Goal: Check status: Check status

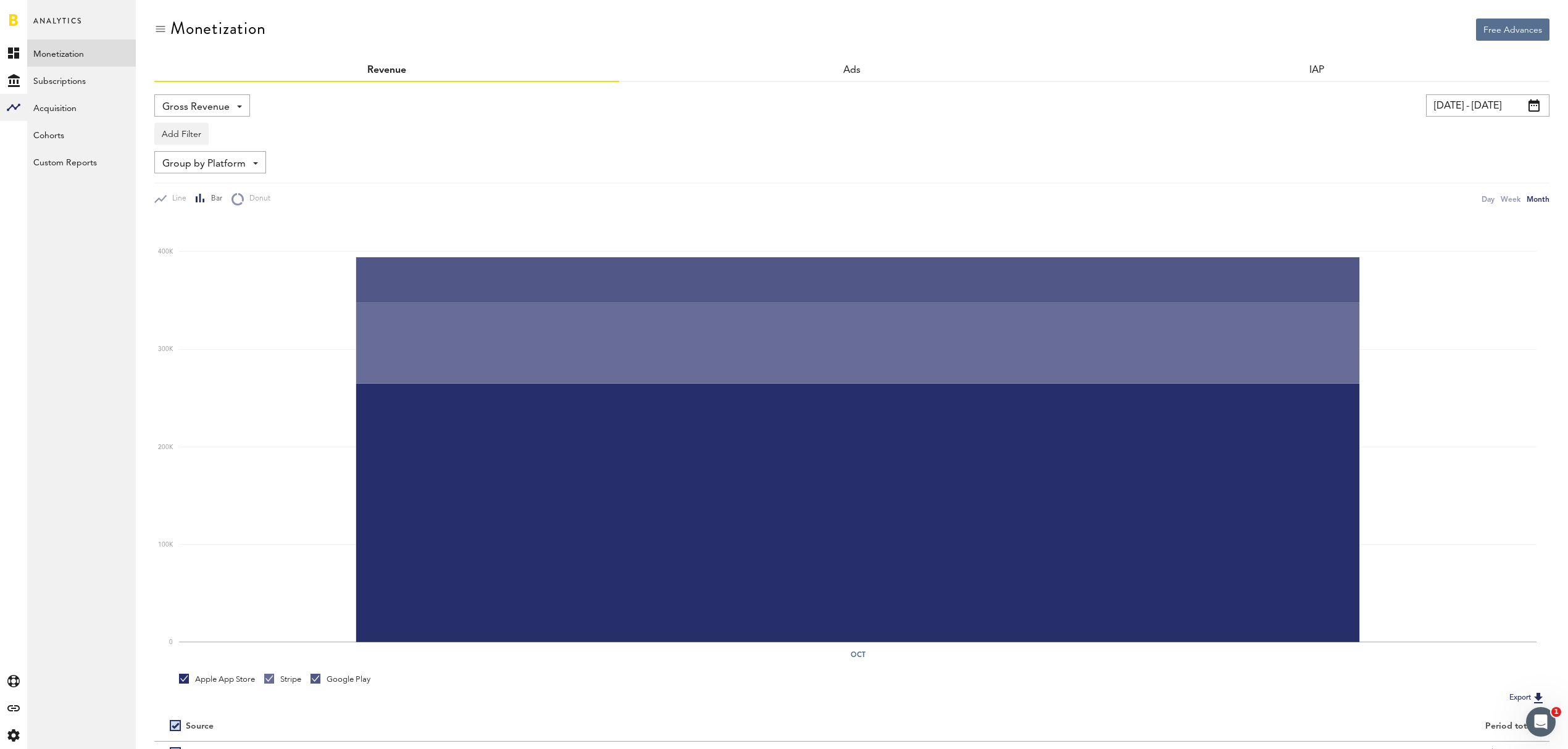
click at [1539, 102] on span at bounding box center [1533, 105] width 11 height 13
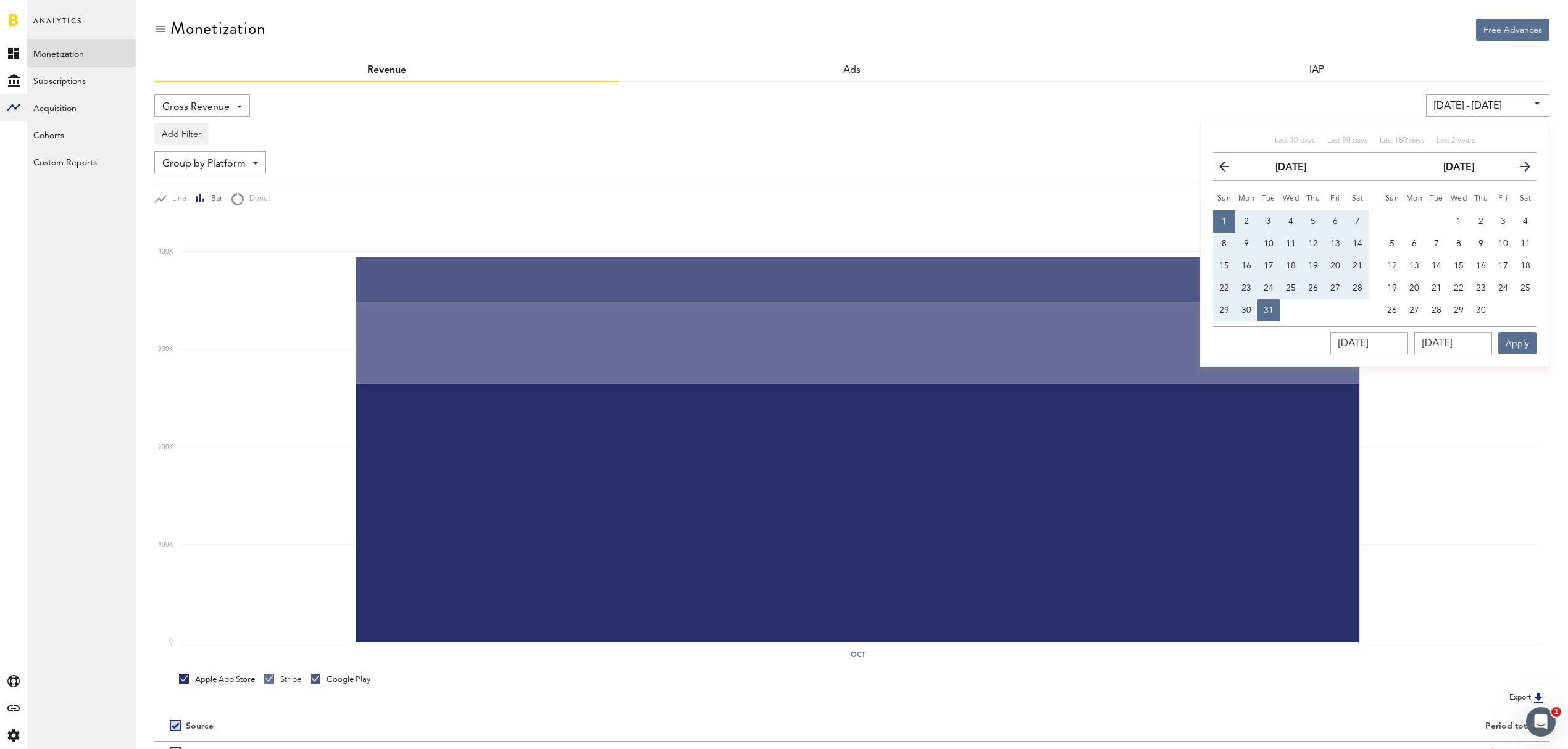
click at [6, 13] on div at bounding box center [13, 19] width 27 height 39
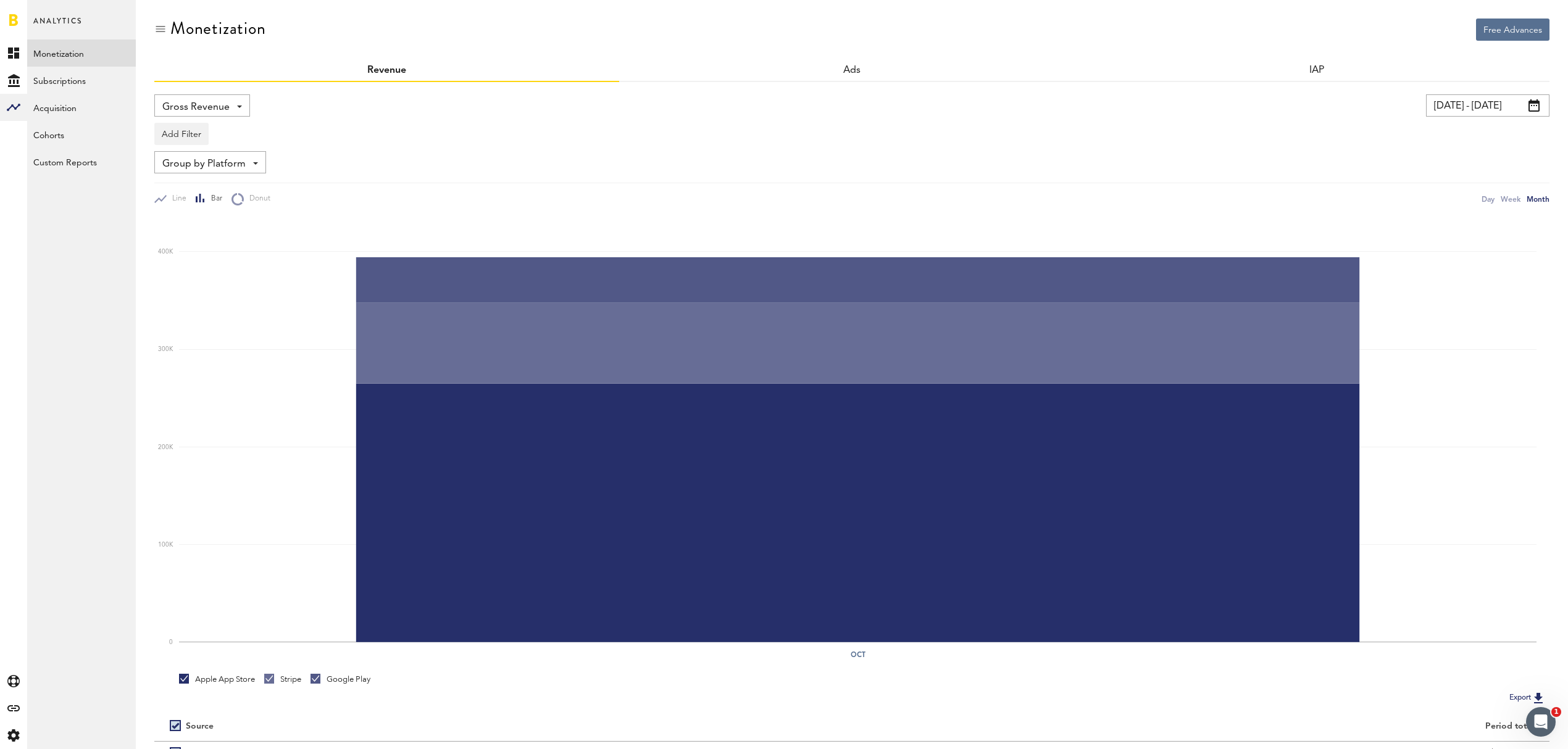
click at [11, 18] on link at bounding box center [13, 19] width 8 height 13
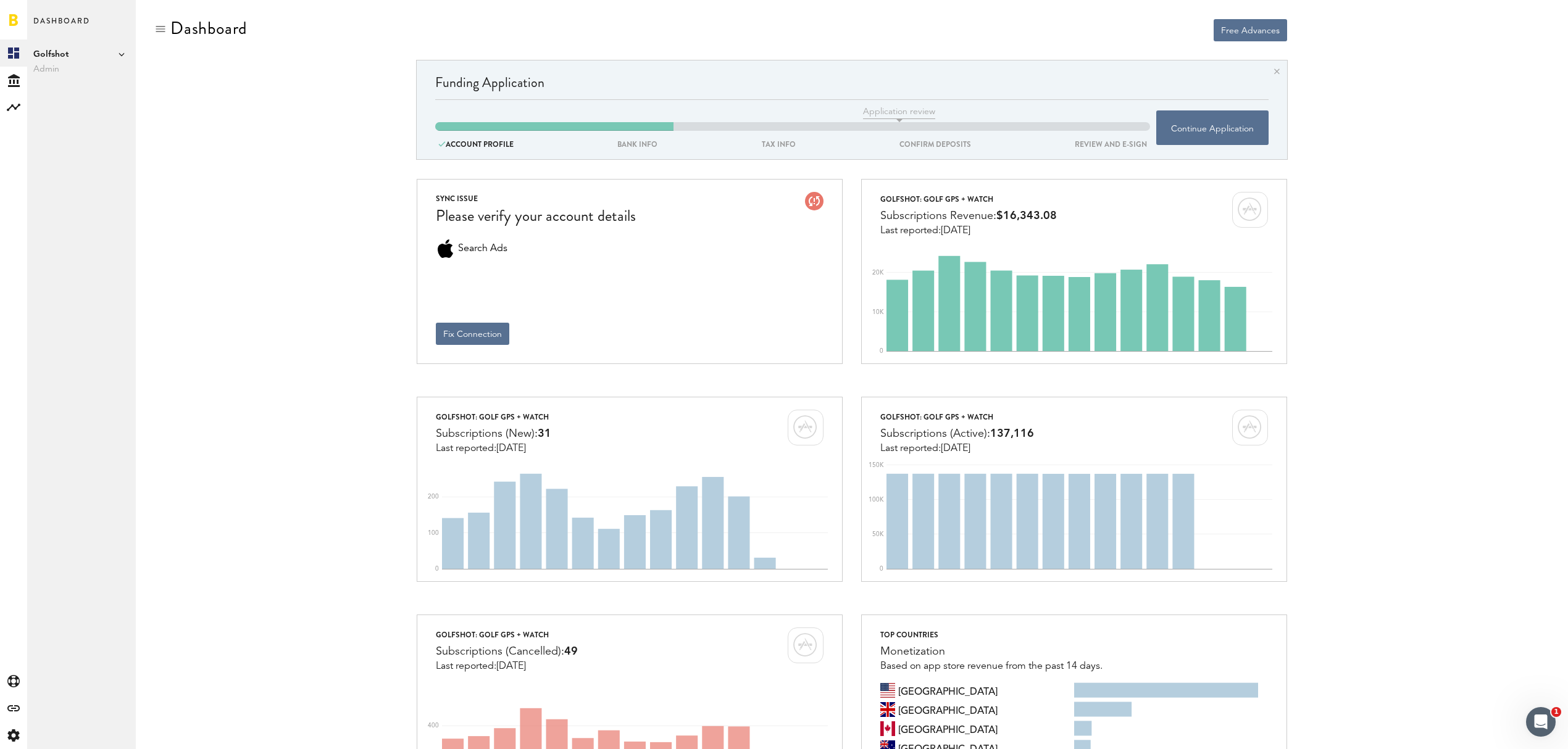
click at [120, 58] on span "Golfshot" at bounding box center [81, 54] width 96 height 15
click at [171, 72] on span "Golfshot" at bounding box center [190, 67] width 96 height 23
click at [16, 104] on rect at bounding box center [13, 107] width 15 height 15
click at [84, 47] on link "Monetization" at bounding box center [81, 53] width 109 height 27
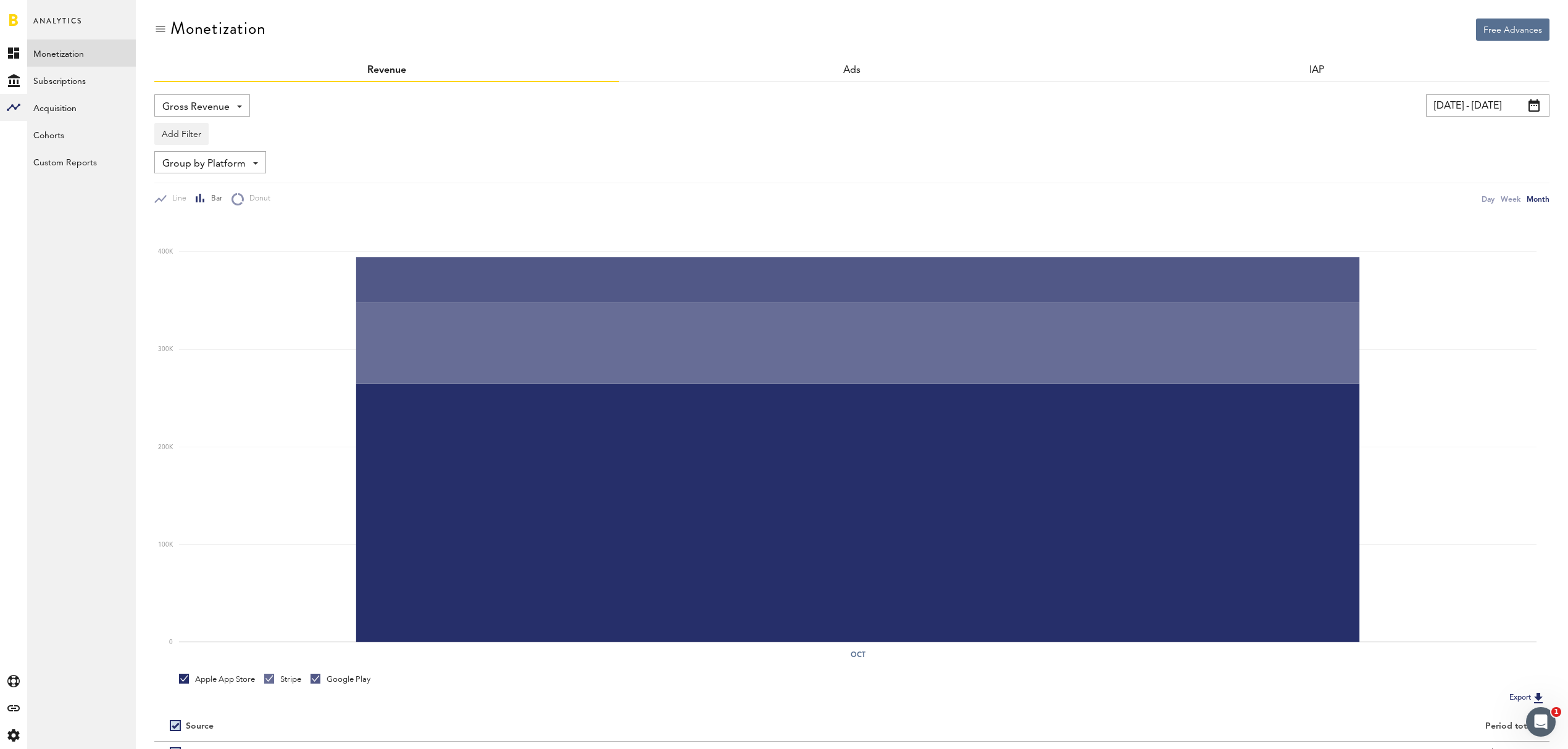
click at [1532, 105] on span at bounding box center [1533, 105] width 11 height 13
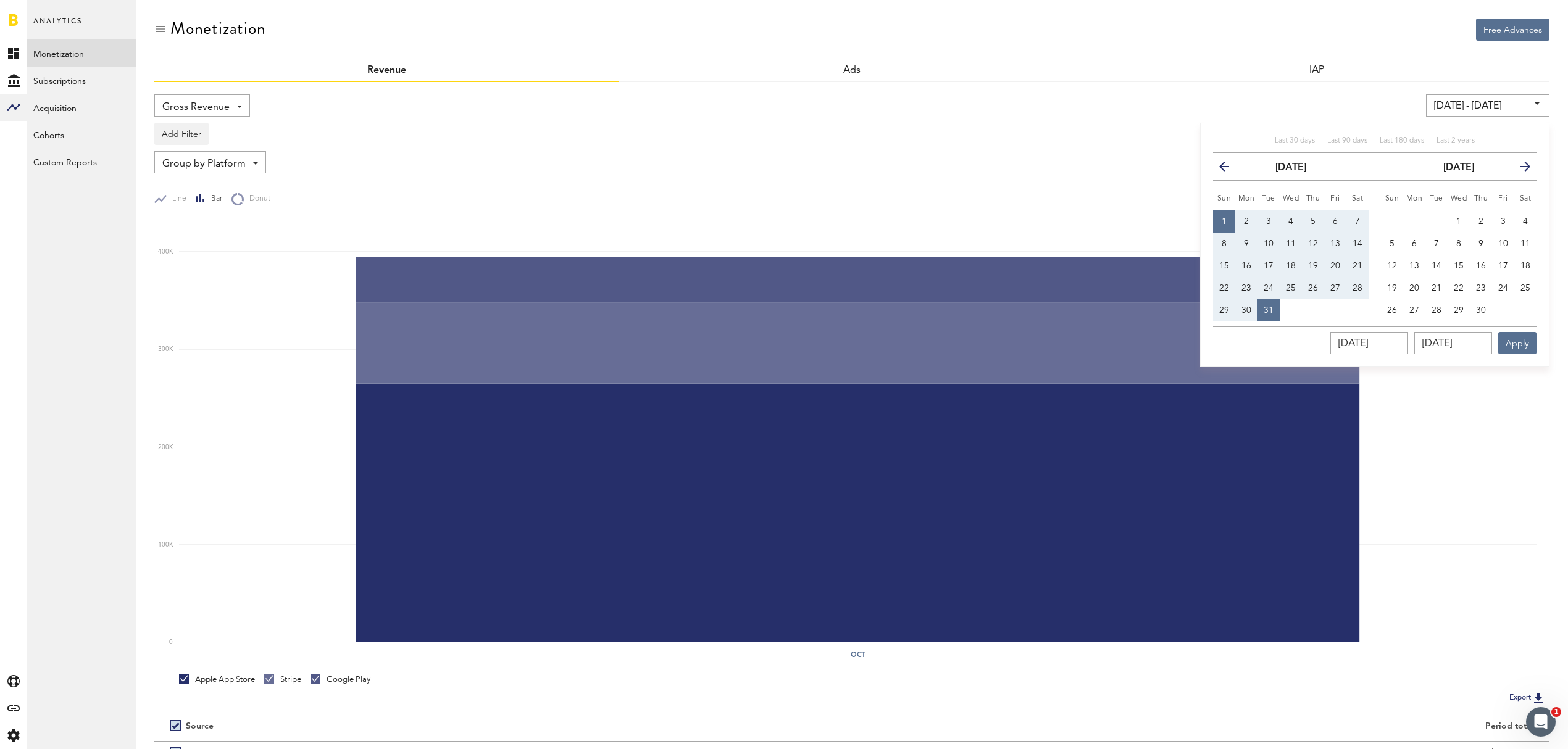
click at [1537, 107] on input "[DATE] - [DATE]" at bounding box center [1488, 105] width 124 height 23
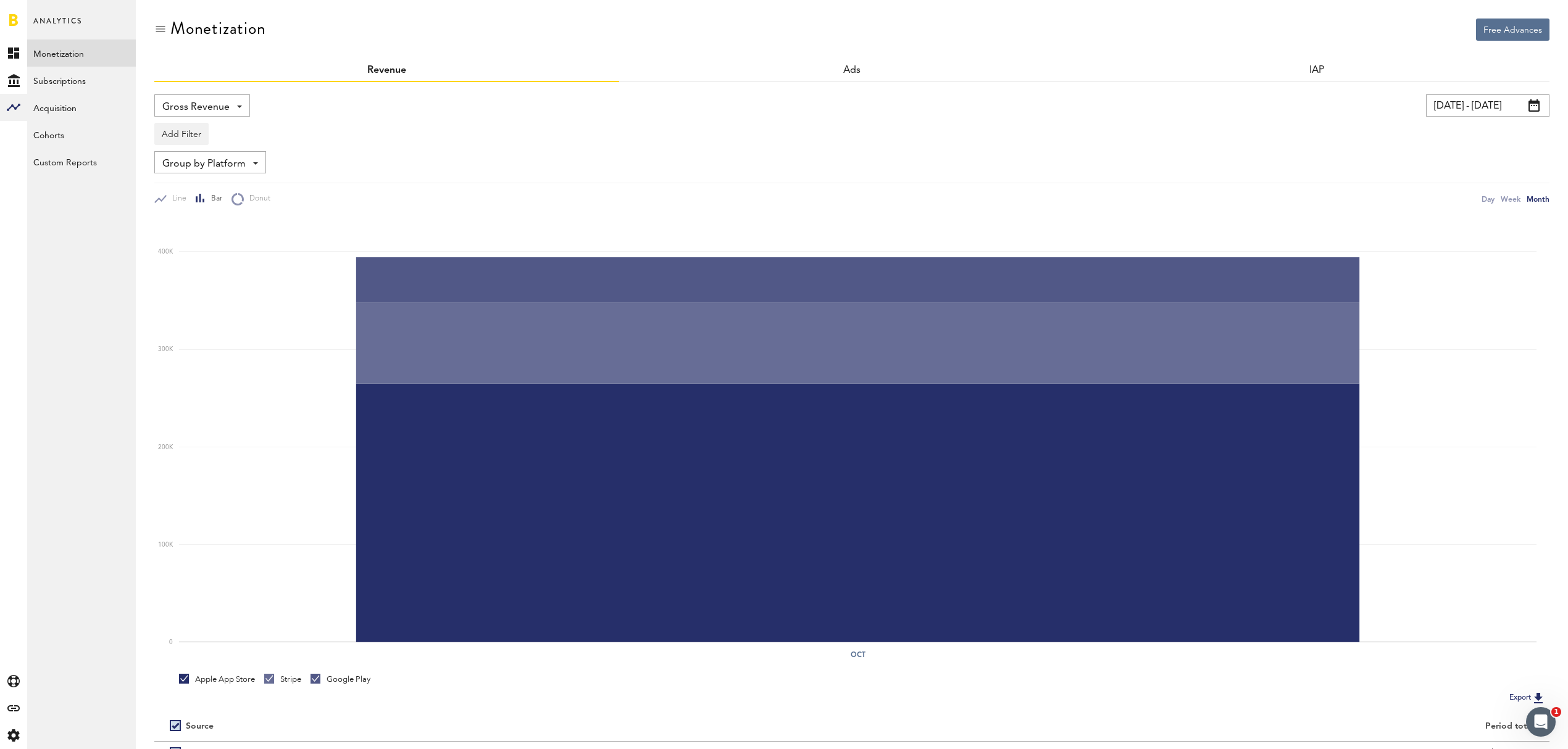
click at [1537, 107] on span at bounding box center [1533, 105] width 11 height 13
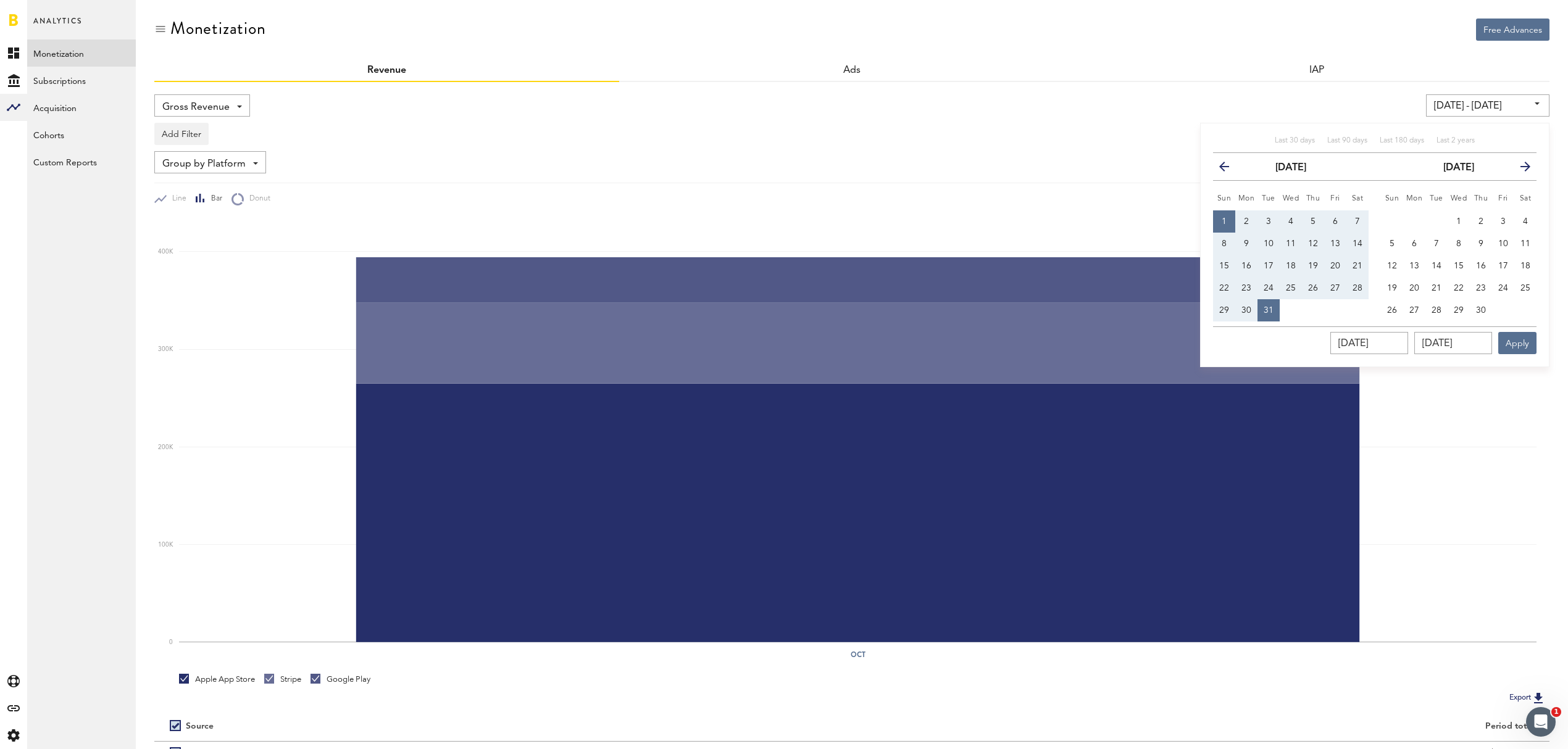
click at [1519, 163] on button "next" at bounding box center [1520, 167] width 23 height 18
drag, startPoint x: 1406, startPoint y: 362, endPoint x: 1279, endPoint y: 345, distance: 128.1
click at [1279, 345] on div "Last 30 days Last 90 days Last 180 days Last 2 years previous [DATE] next Sun M…" at bounding box center [1375, 256] width 350 height 267
type input "01/01/202_"
type input "[DATE] - [DATE]"
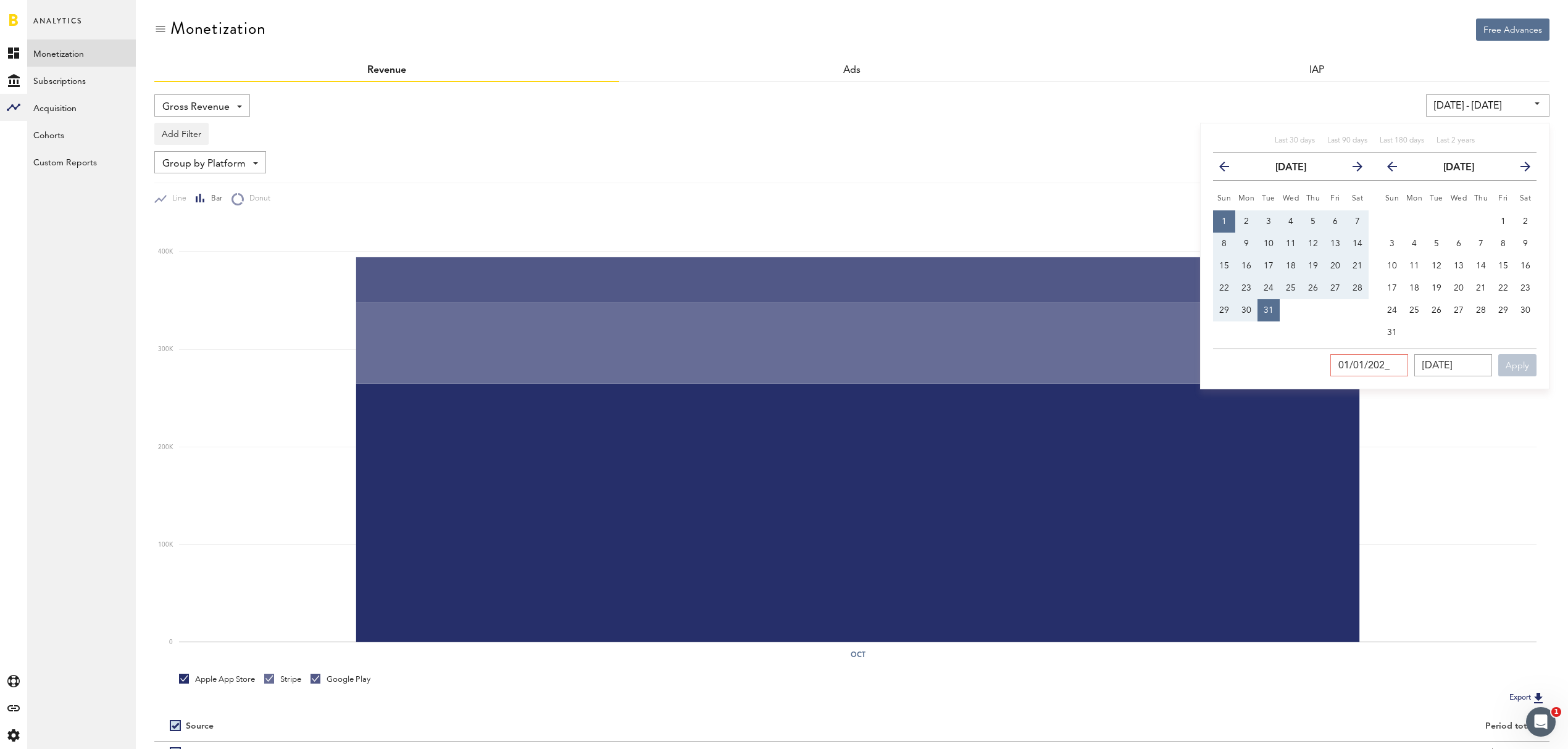
type input "[DATE]"
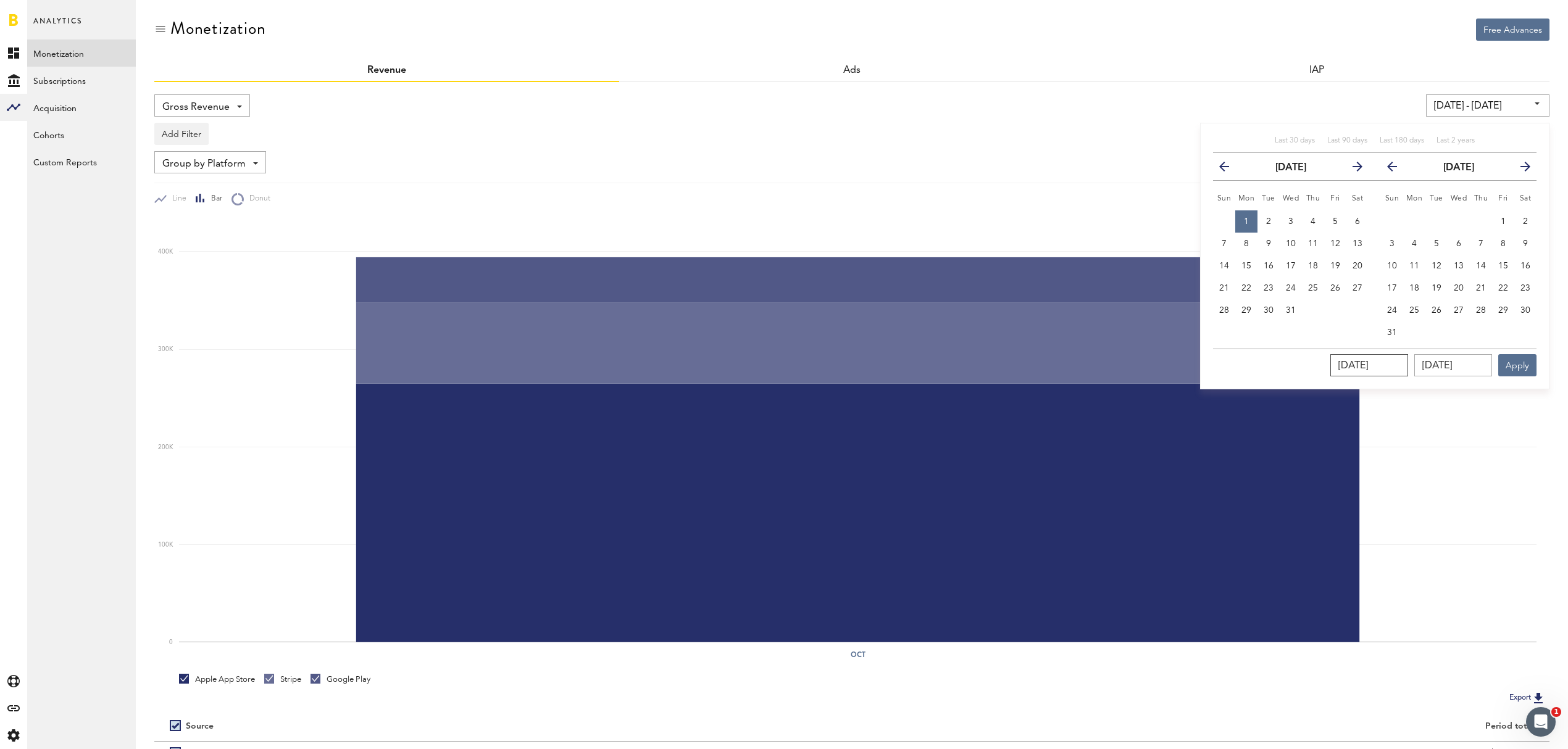
type input "[DATE]"
click at [1455, 363] on input "[DATE]" at bounding box center [1453, 365] width 78 height 23
drag, startPoint x: 1485, startPoint y: 368, endPoint x: 1321, endPoint y: 363, distance: 164.1
click at [1321, 363] on div "[DATE] [DATE] Apply" at bounding box center [1374, 362] width 324 height 28
type input "[DATE]"
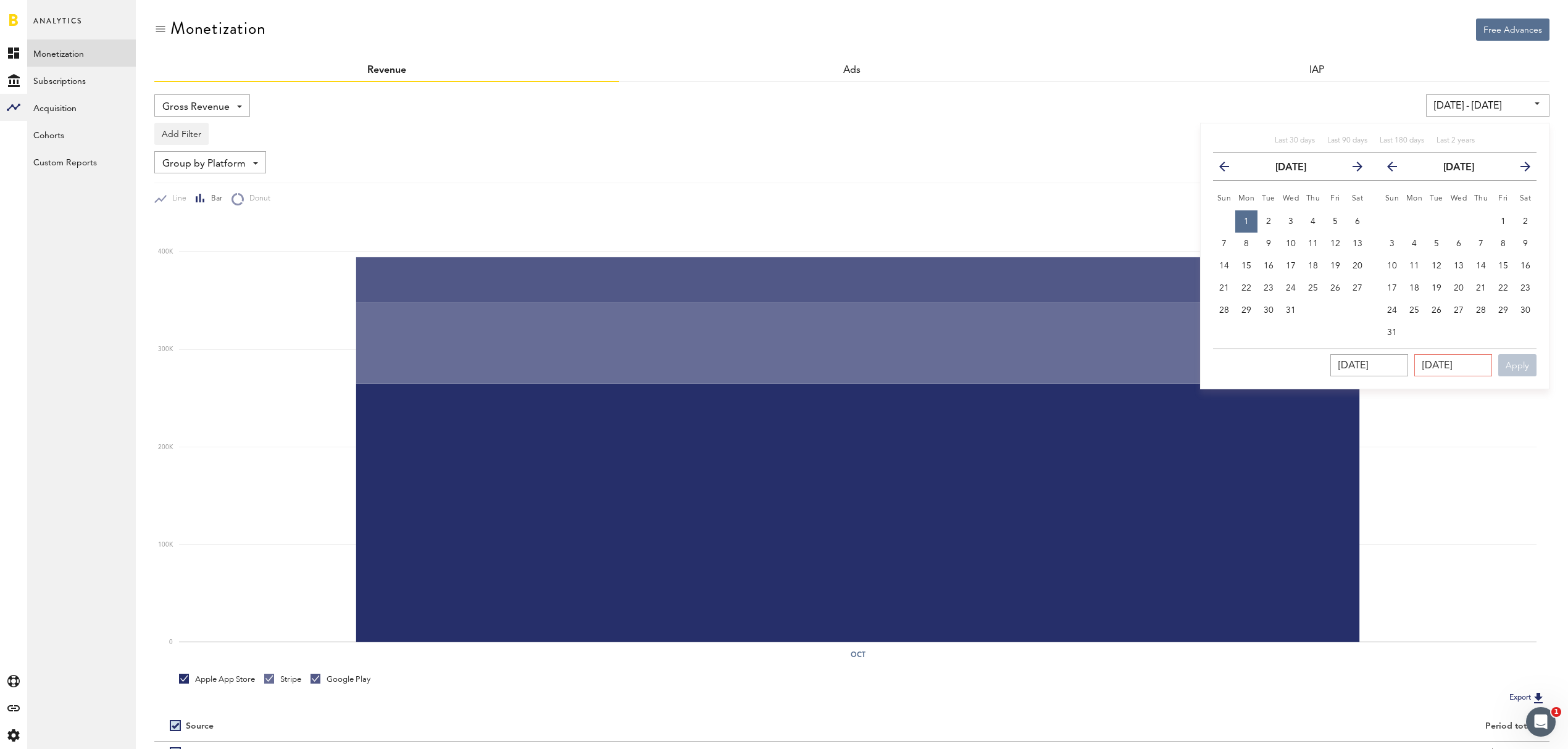
type input "[DATE] - [DATE]"
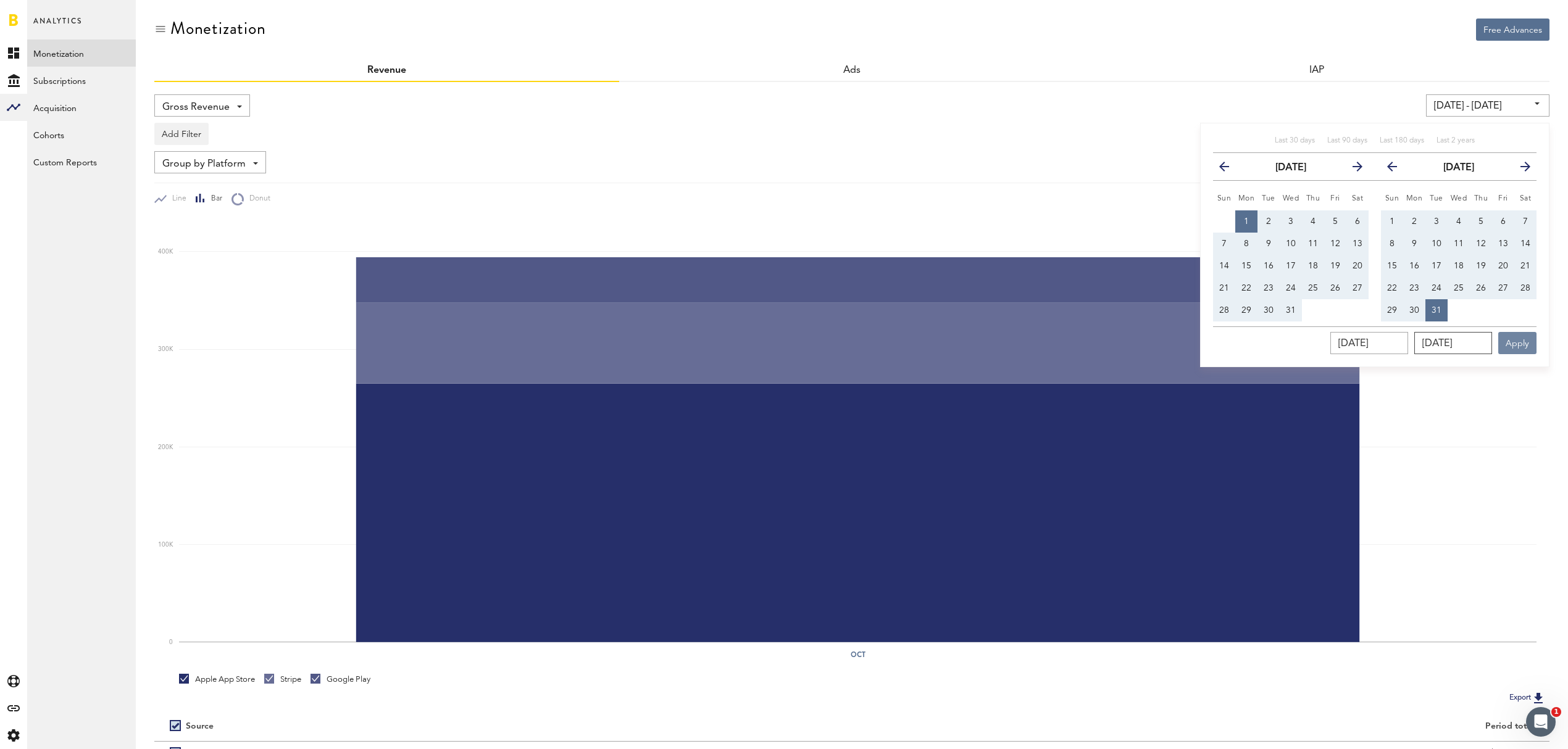
type input "[DATE]"
click at [1516, 338] on button "Apply" at bounding box center [1517, 343] width 38 height 23
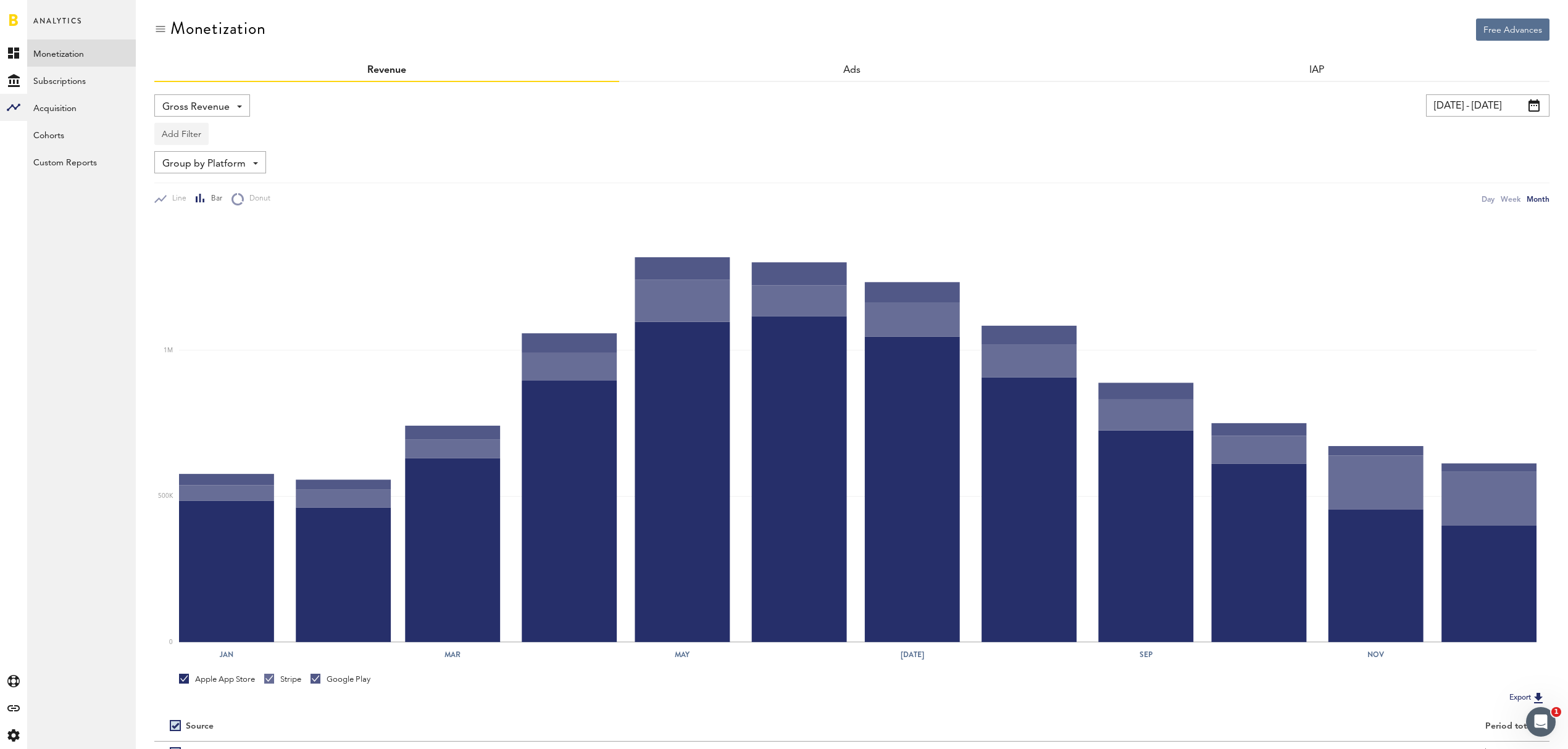
click at [192, 130] on button "Add Filter" at bounding box center [181, 134] width 54 height 23
click at [392, 131] on div "Add Filter Platforms Apps" at bounding box center [851, 131] width 1395 height 28
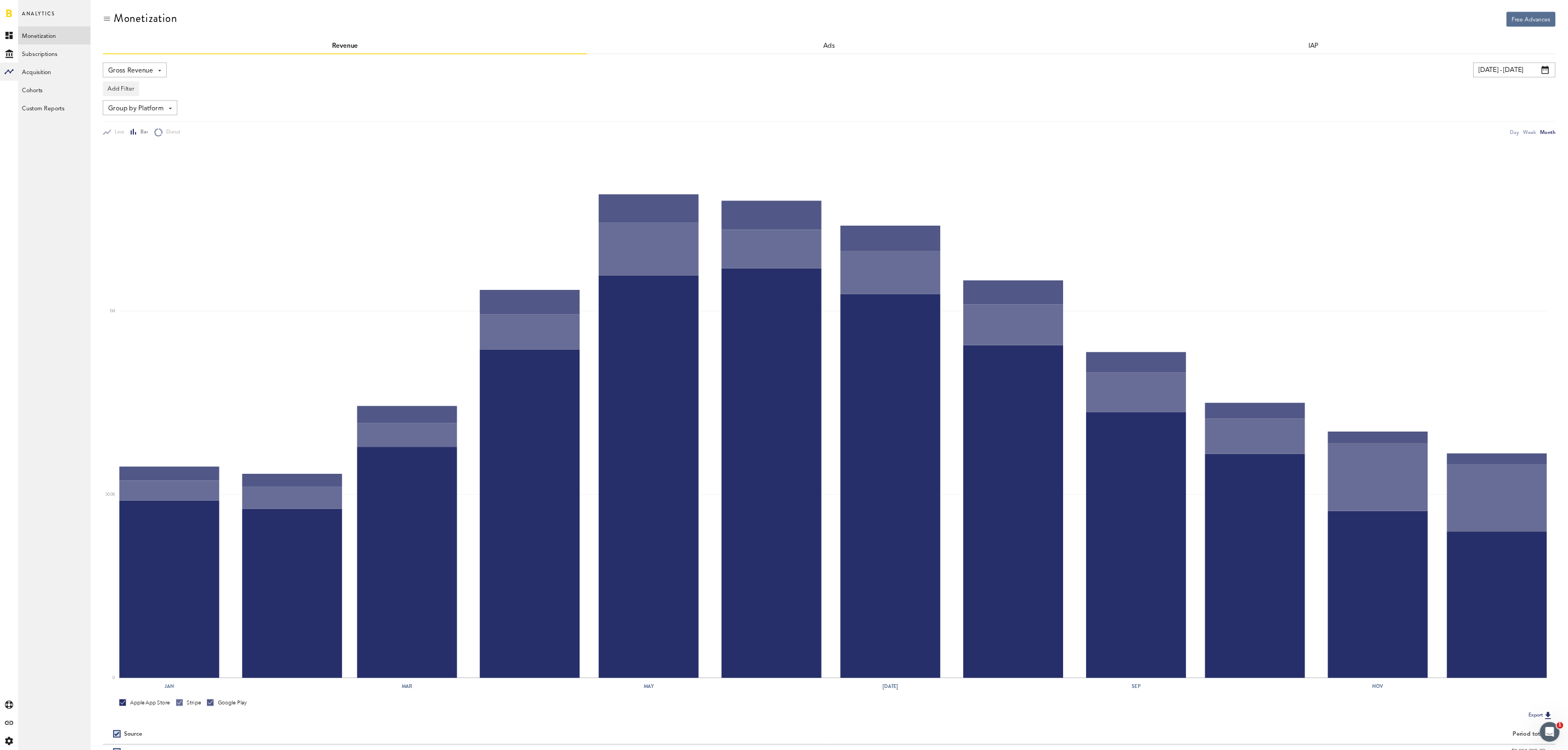
scroll to position [1, 0]
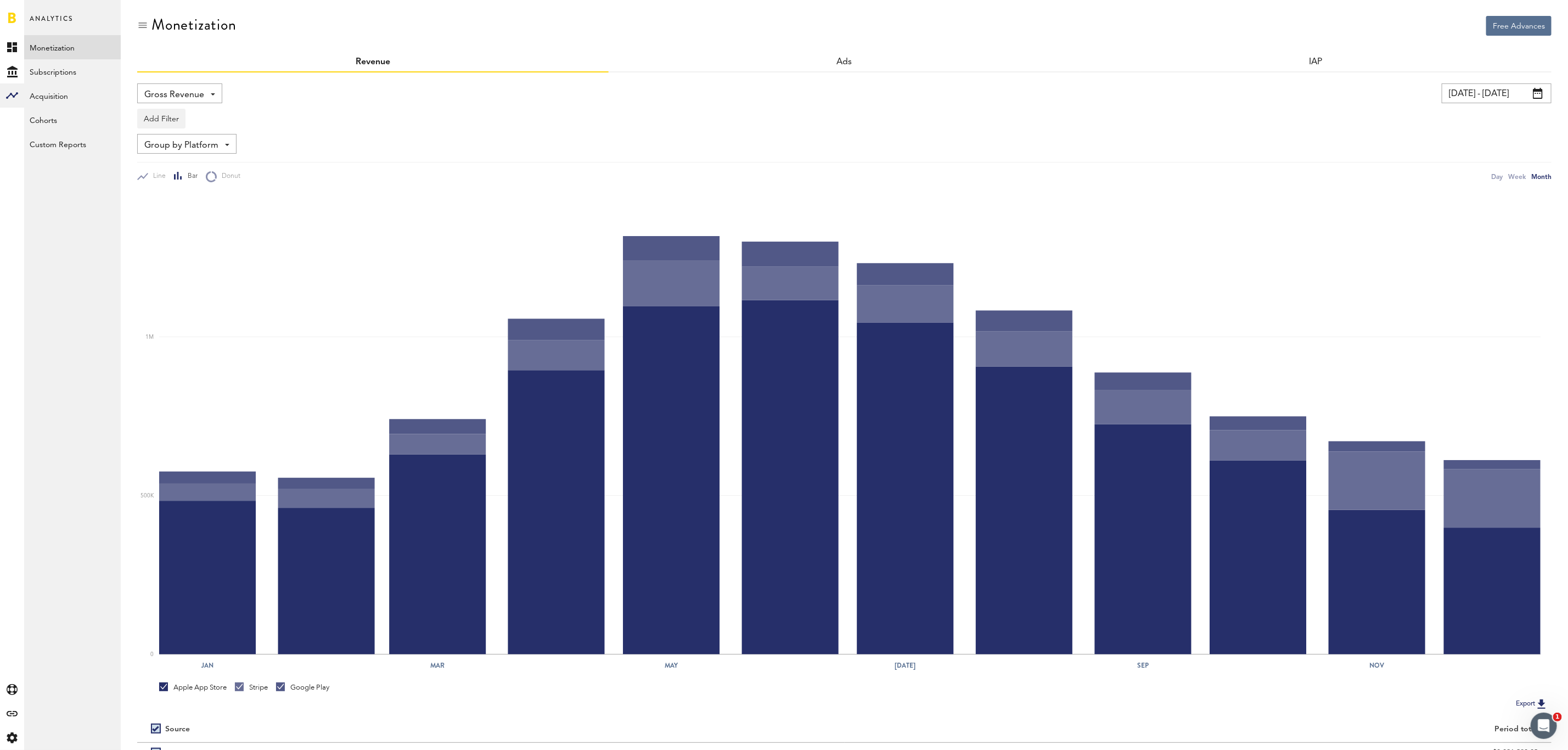
click at [1394, 91] on span at bounding box center [1537, 93] width 10 height 11
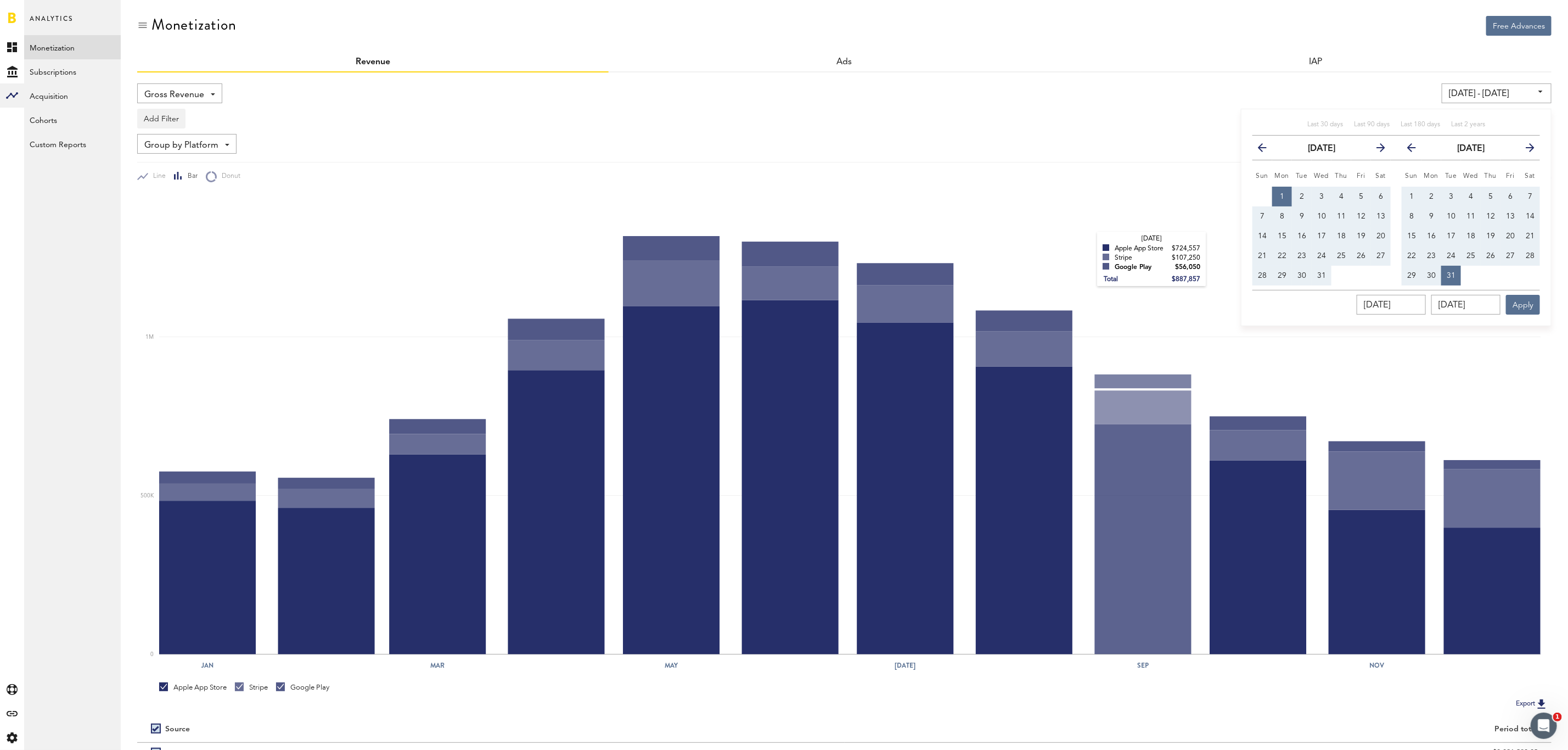
click at [1051, 206] on rect at bounding box center [850, 423] width 1382 height 461
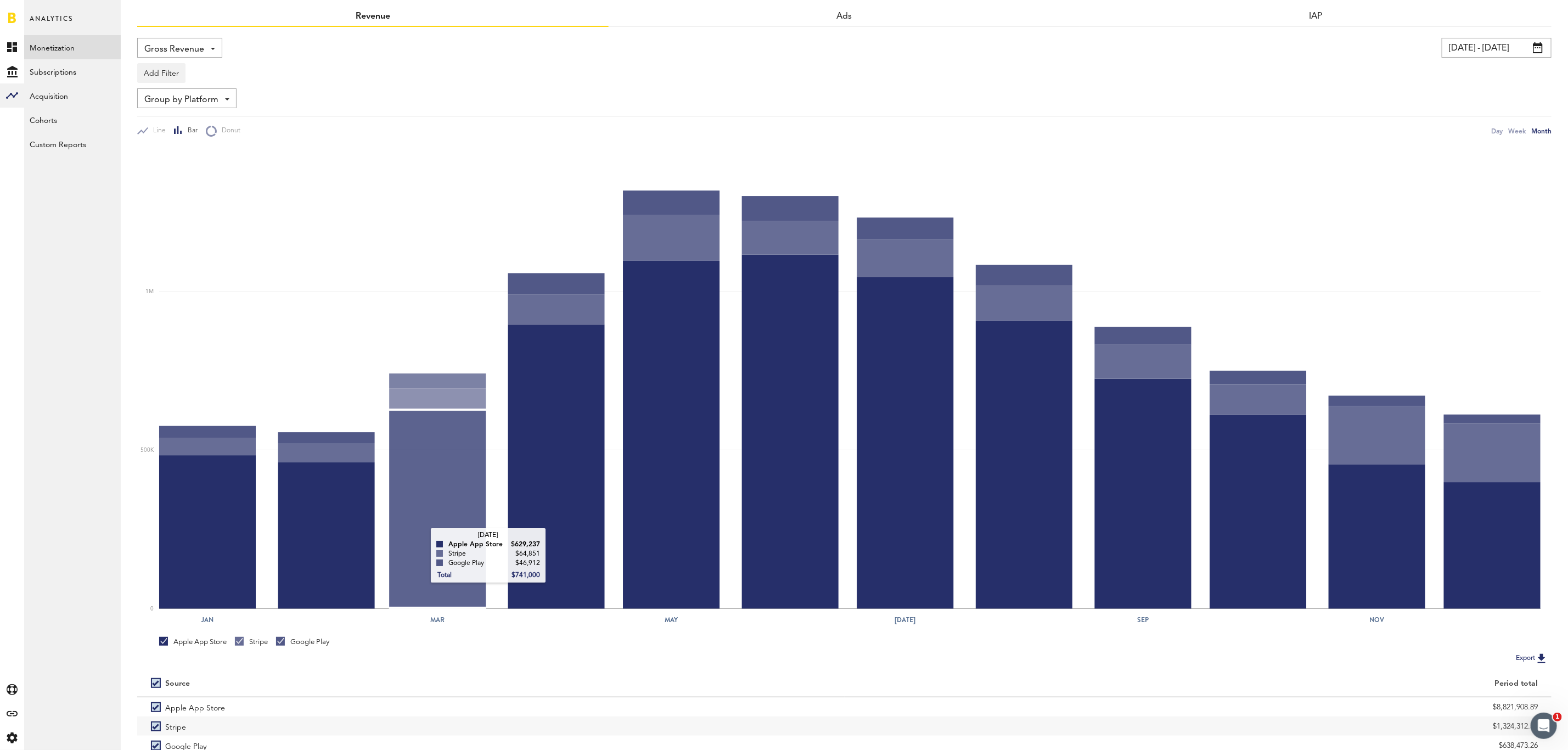
scroll to position [0, 0]
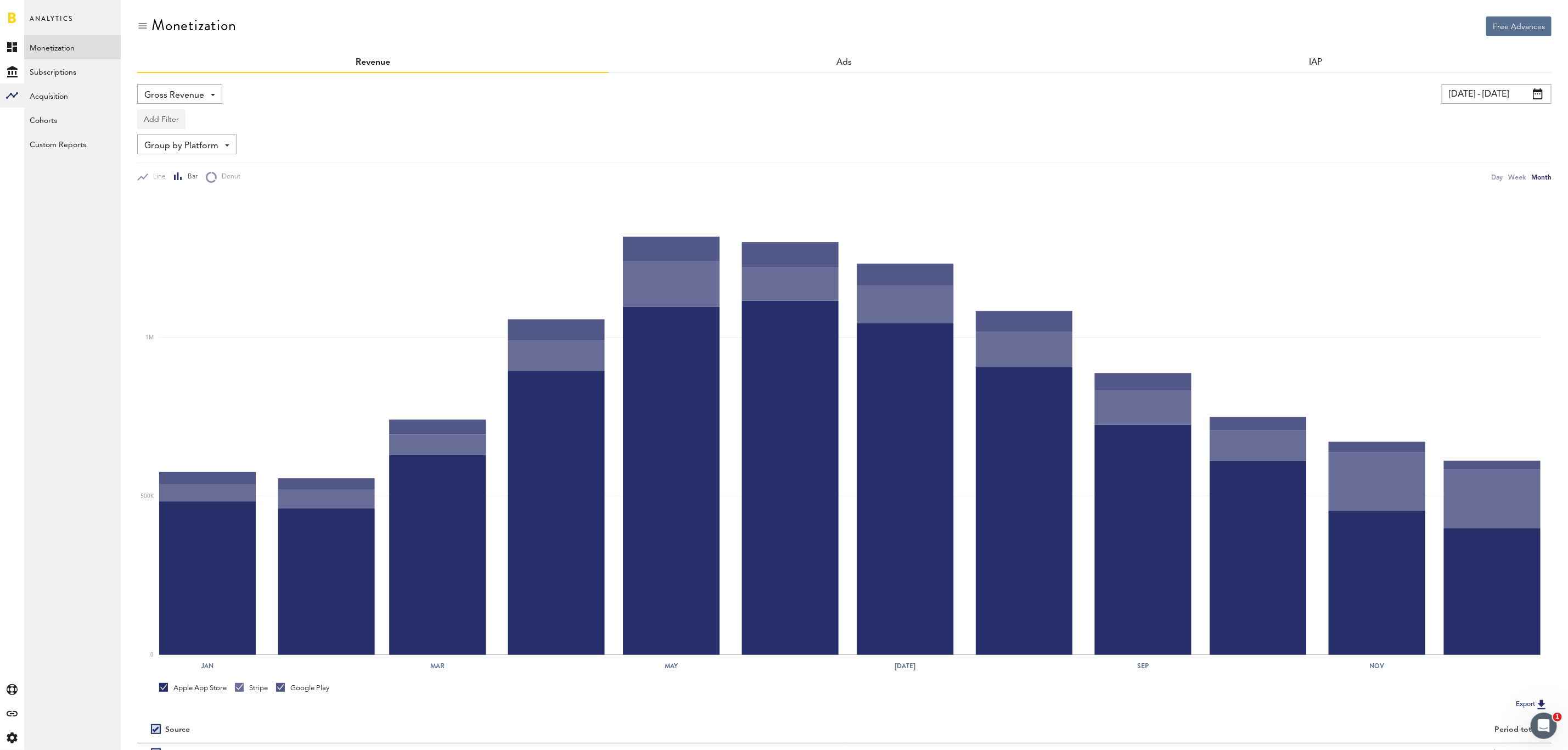
click at [160, 126] on button "Add Filter" at bounding box center [161, 119] width 48 height 20
click at [171, 167] on li "Apps" at bounding box center [179, 167] width 70 height 20
click at [214, 122] on div "Apps - All Active Inactive CoachNow: Skill Coaching App CoachNow: Sports Coachi…" at bounding box center [182, 120] width 88 height 20
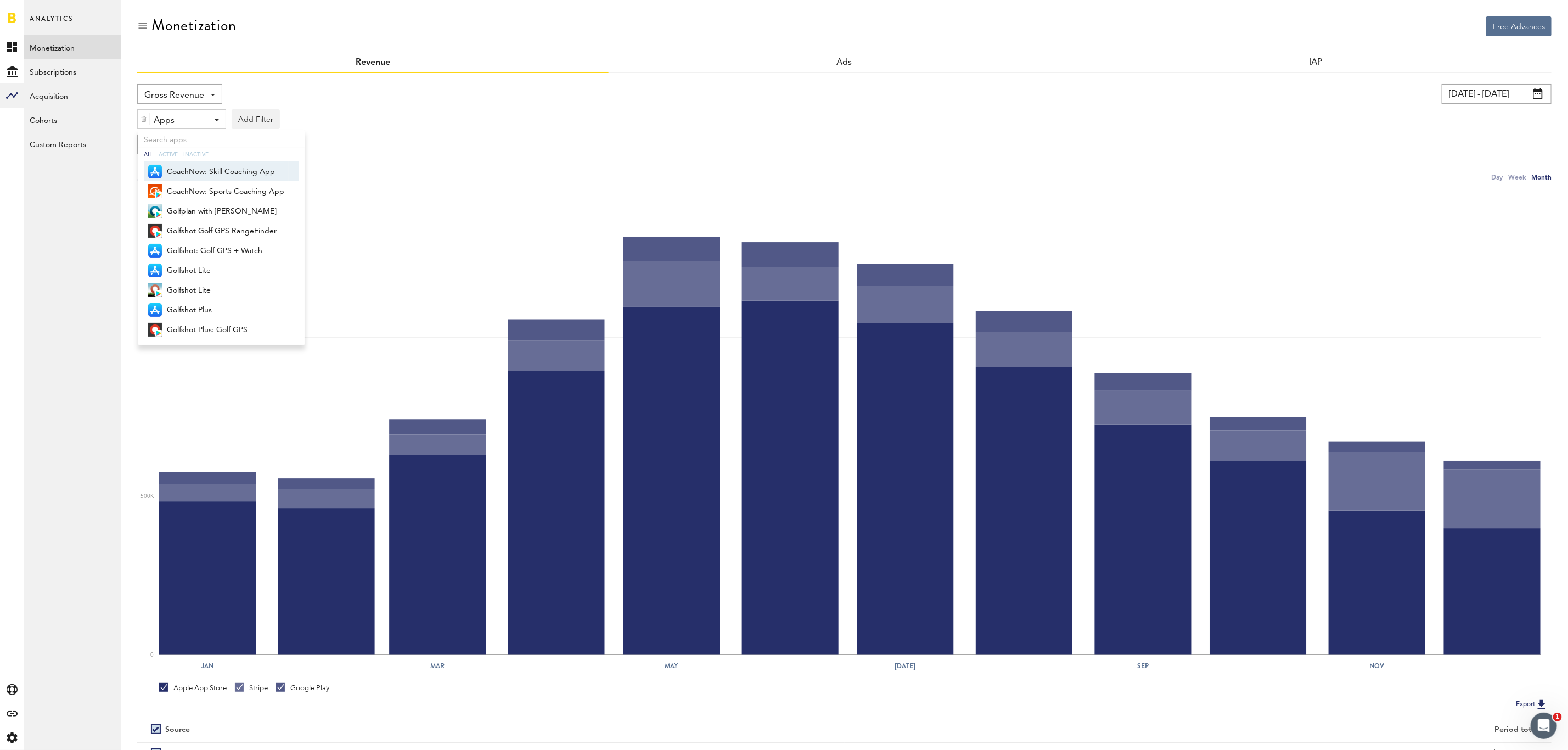
click at [225, 173] on span "CoachNow: Skill Coaching App" at bounding box center [225, 171] width 118 height 19
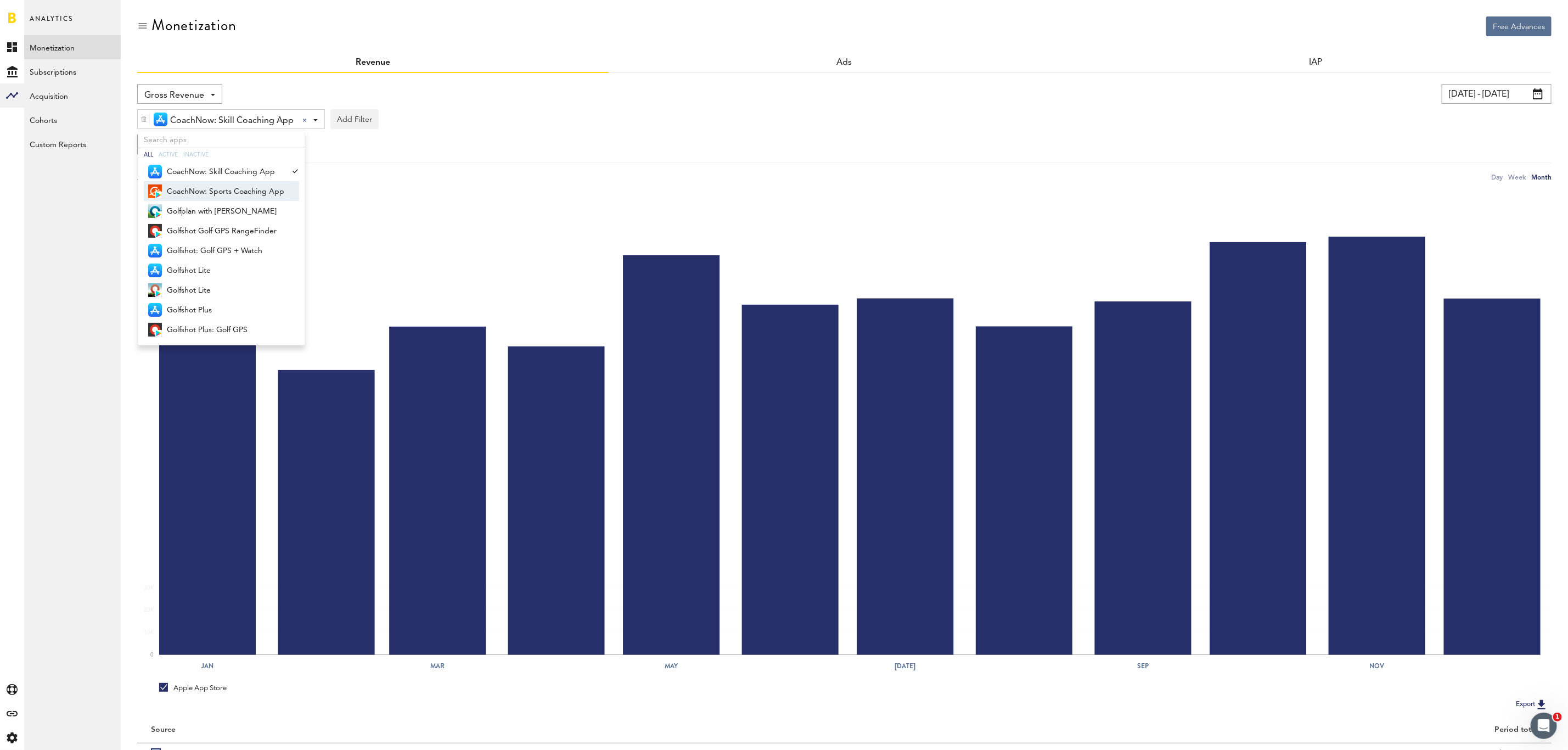
click at [225, 188] on span "CoachNow: Sports Coaching App" at bounding box center [225, 191] width 118 height 19
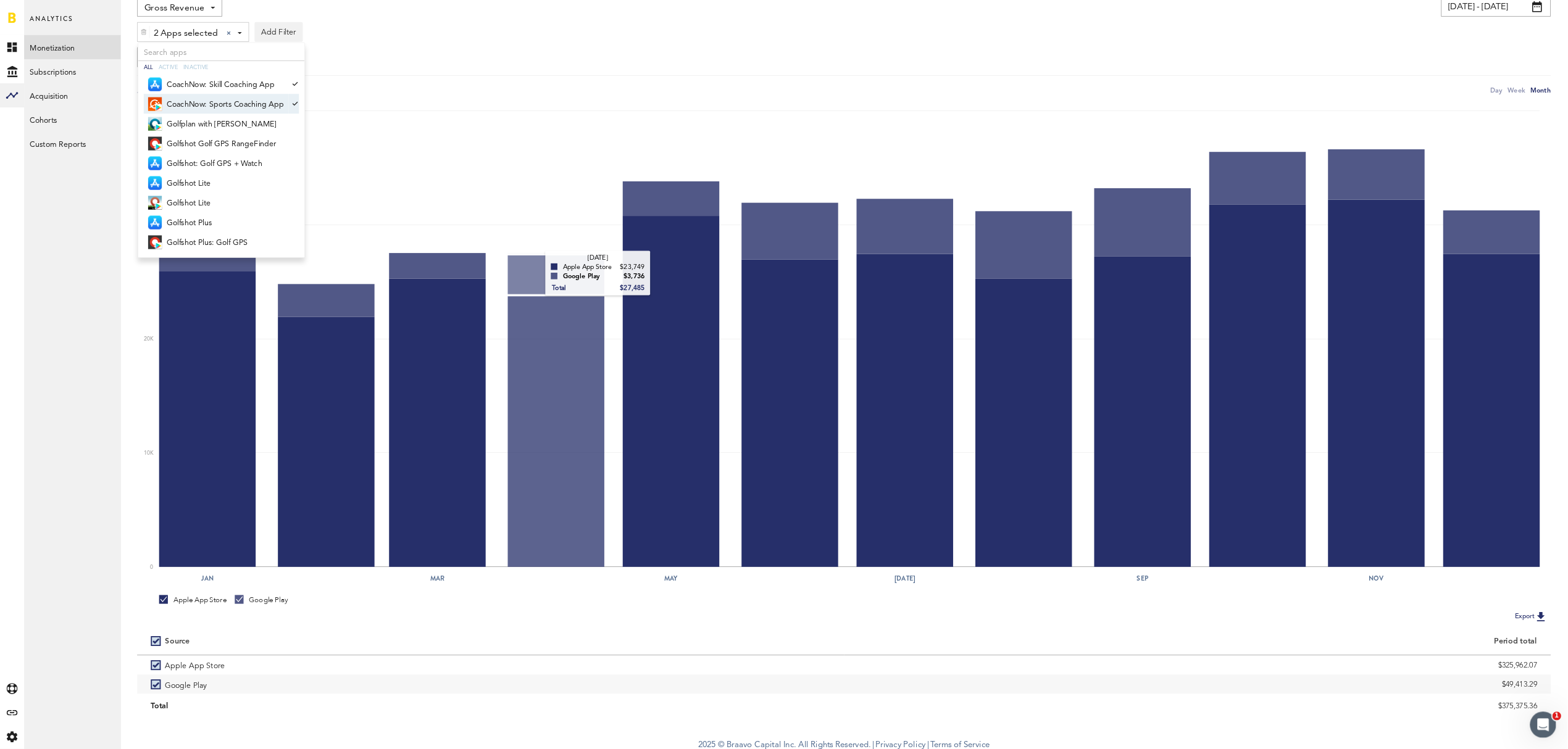
scroll to position [104, 0]
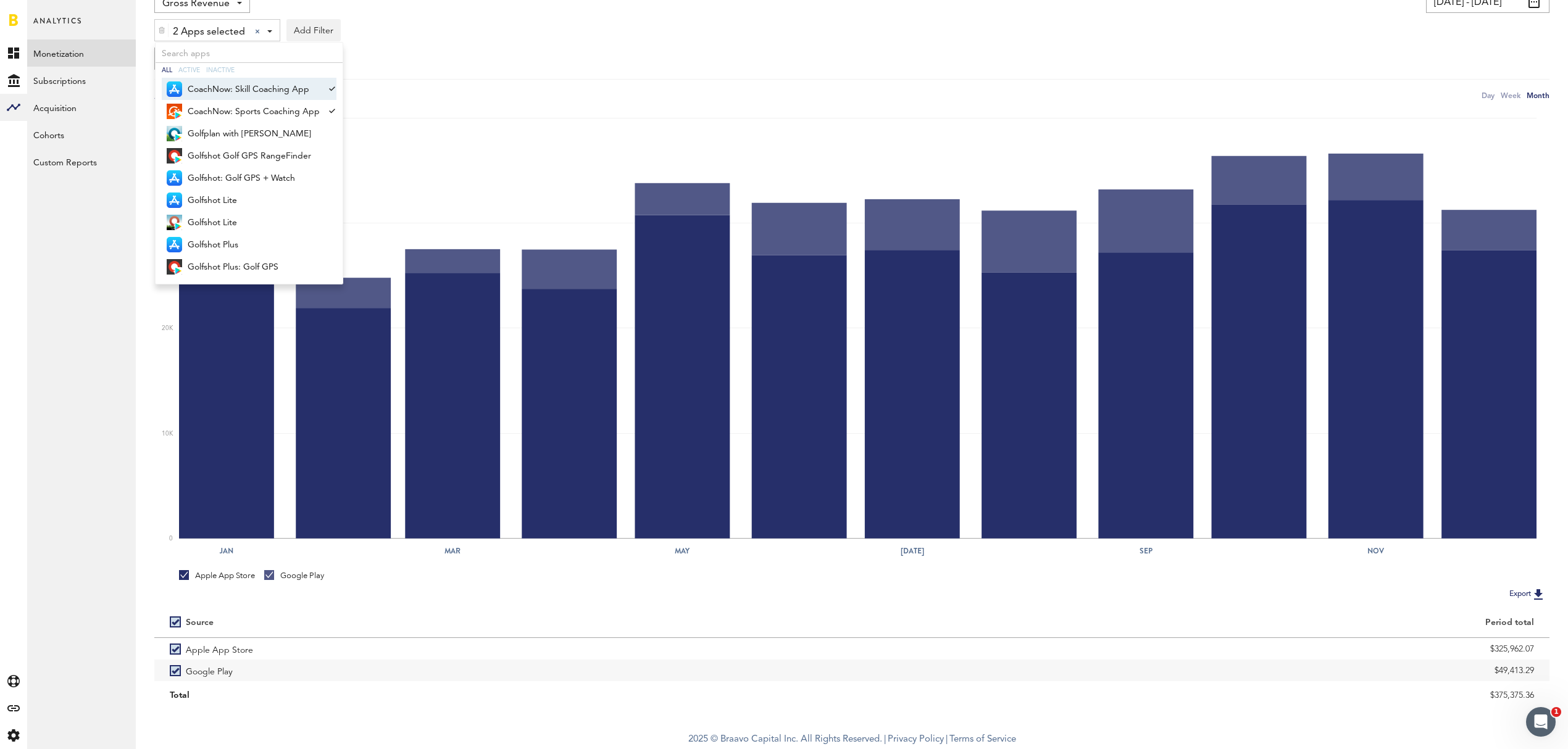
click at [314, 95] on span "CoachNow: Skill Coaching App" at bounding box center [254, 89] width 132 height 21
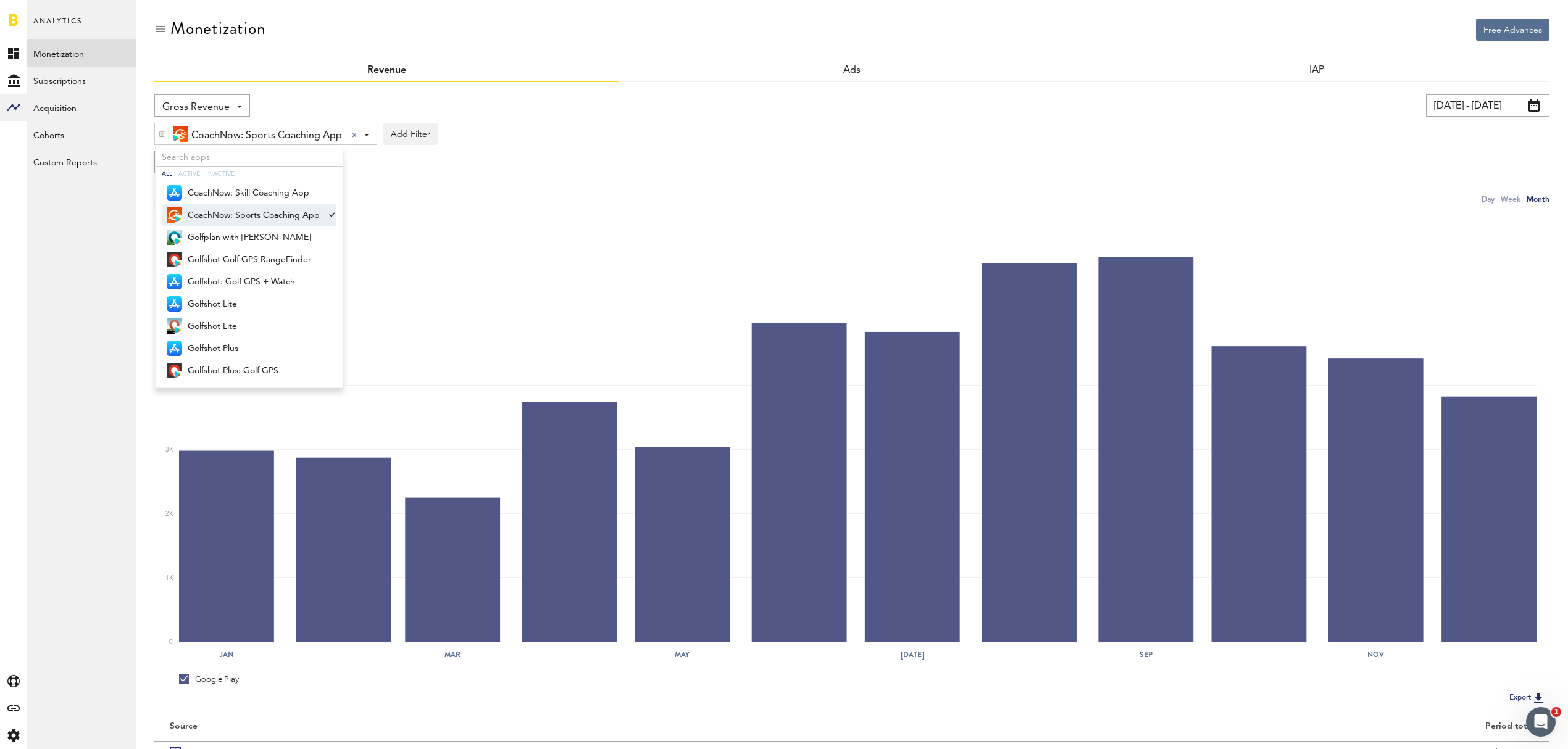
click at [315, 218] on span "CoachNow: Sports Coaching App" at bounding box center [254, 215] width 132 height 21
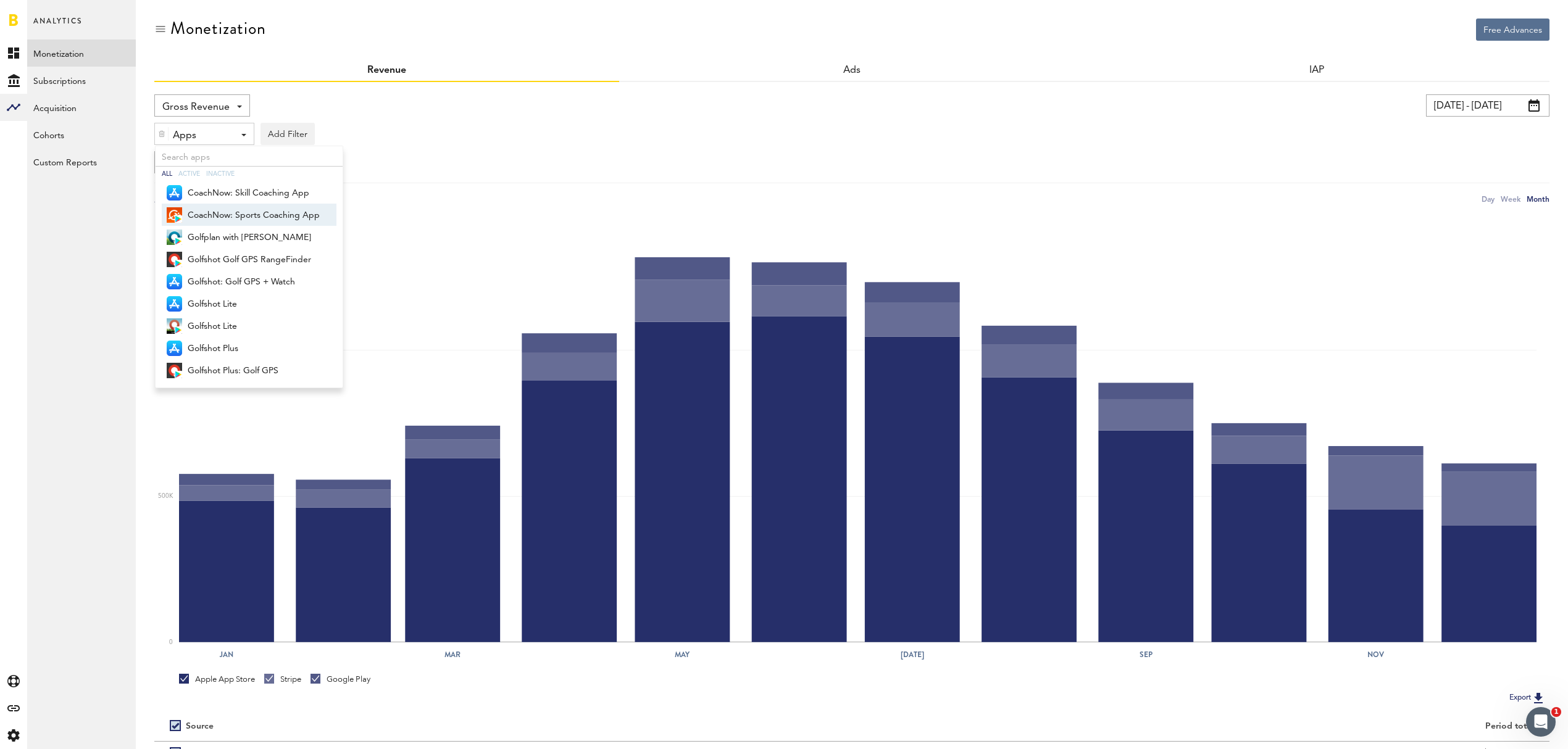
drag, startPoint x: 509, startPoint y: 125, endPoint x: 516, endPoint y: 126, distance: 7.1
click at [510, 126] on div "Apps - All Active Inactive CoachNow: Skill Coaching App CoachNow: Sports Coachi…" at bounding box center [851, 131] width 1395 height 28
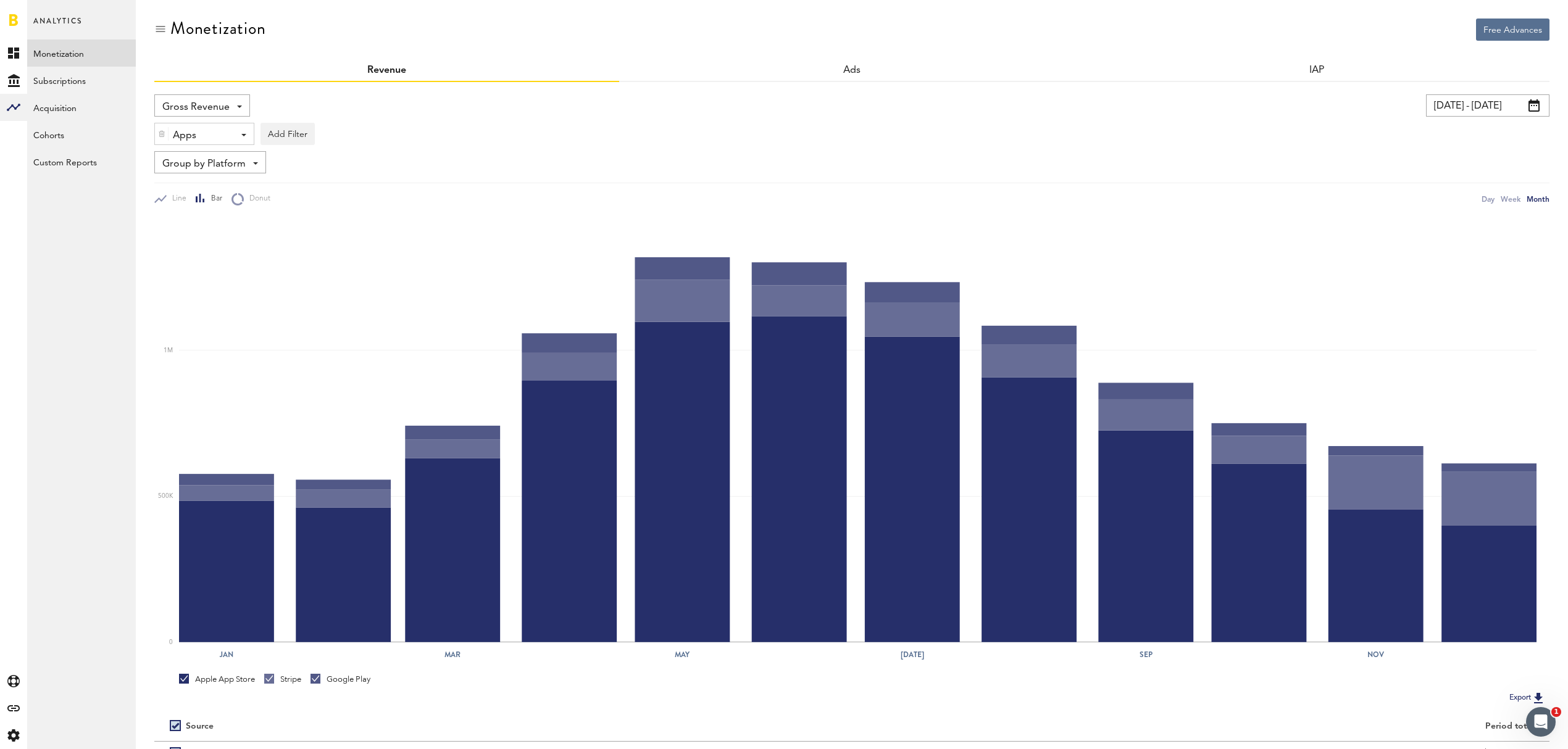
click at [238, 131] on div "Apps - All Active Inactive CoachNow: Skill Coaching App CoachNow: Sports Coachi…" at bounding box center [204, 135] width 99 height 23
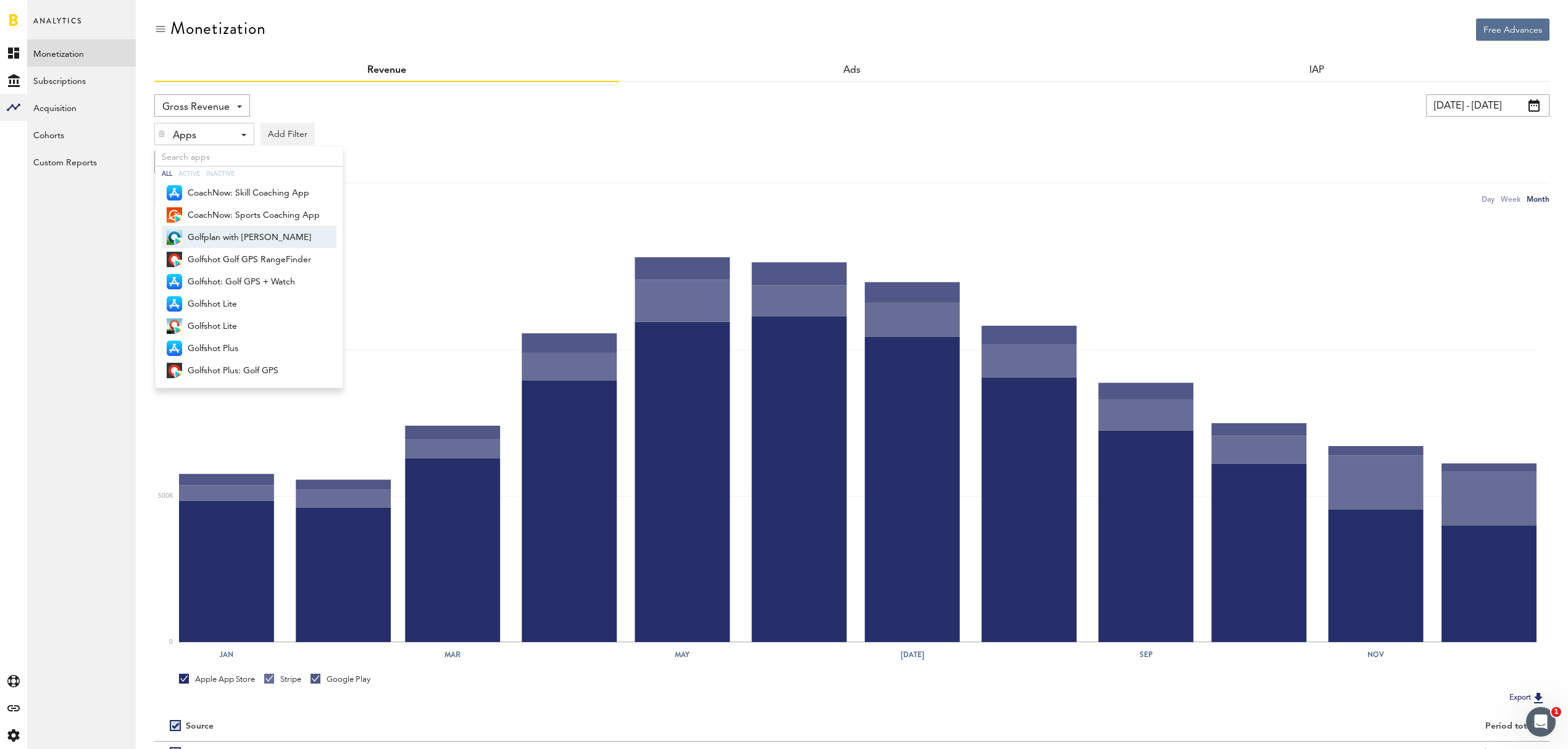
click at [250, 244] on span "Golfplan with [PERSON_NAME]" at bounding box center [254, 237] width 132 height 21
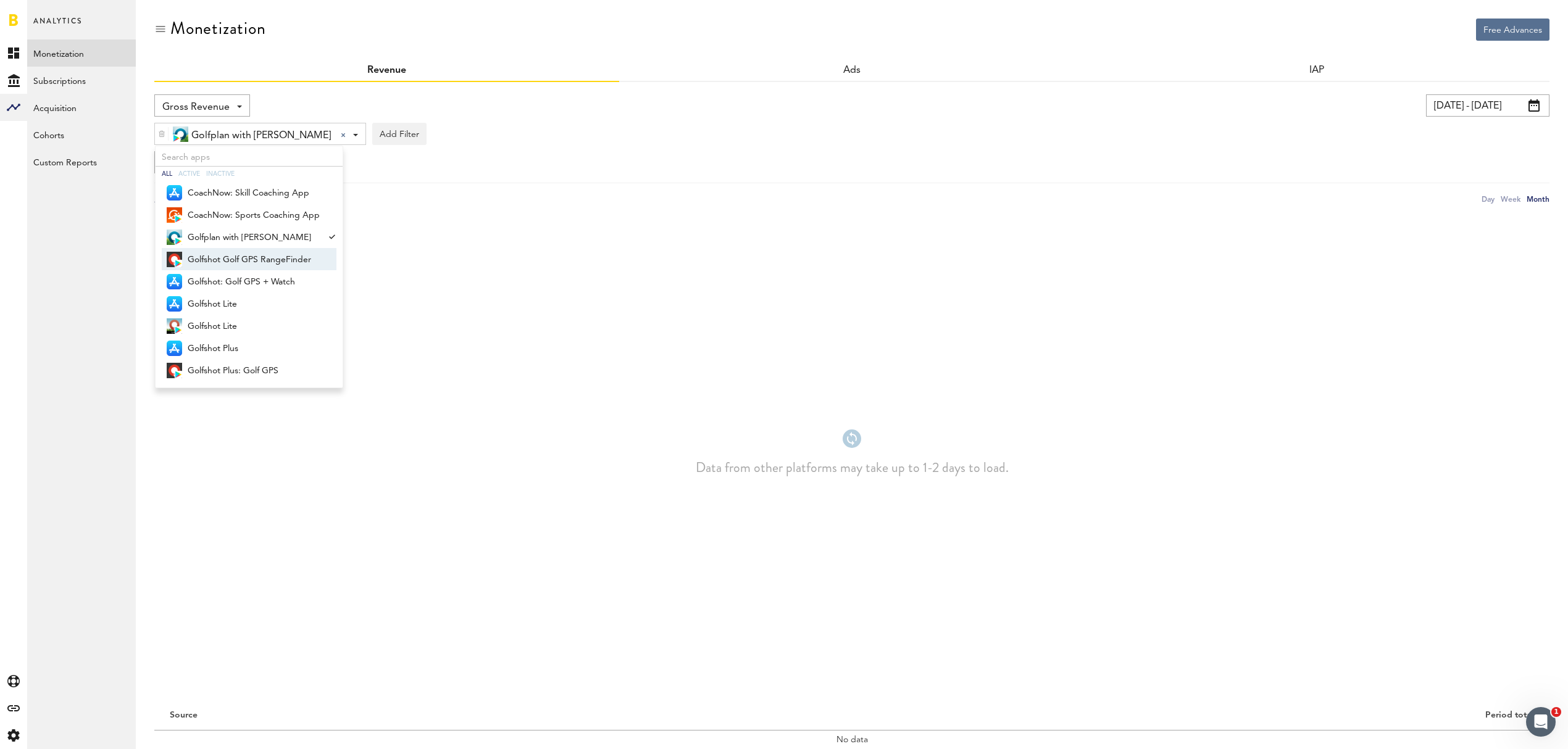
click at [254, 264] on span "Golfshot Golf GPS RangeFinder" at bounding box center [254, 259] width 132 height 21
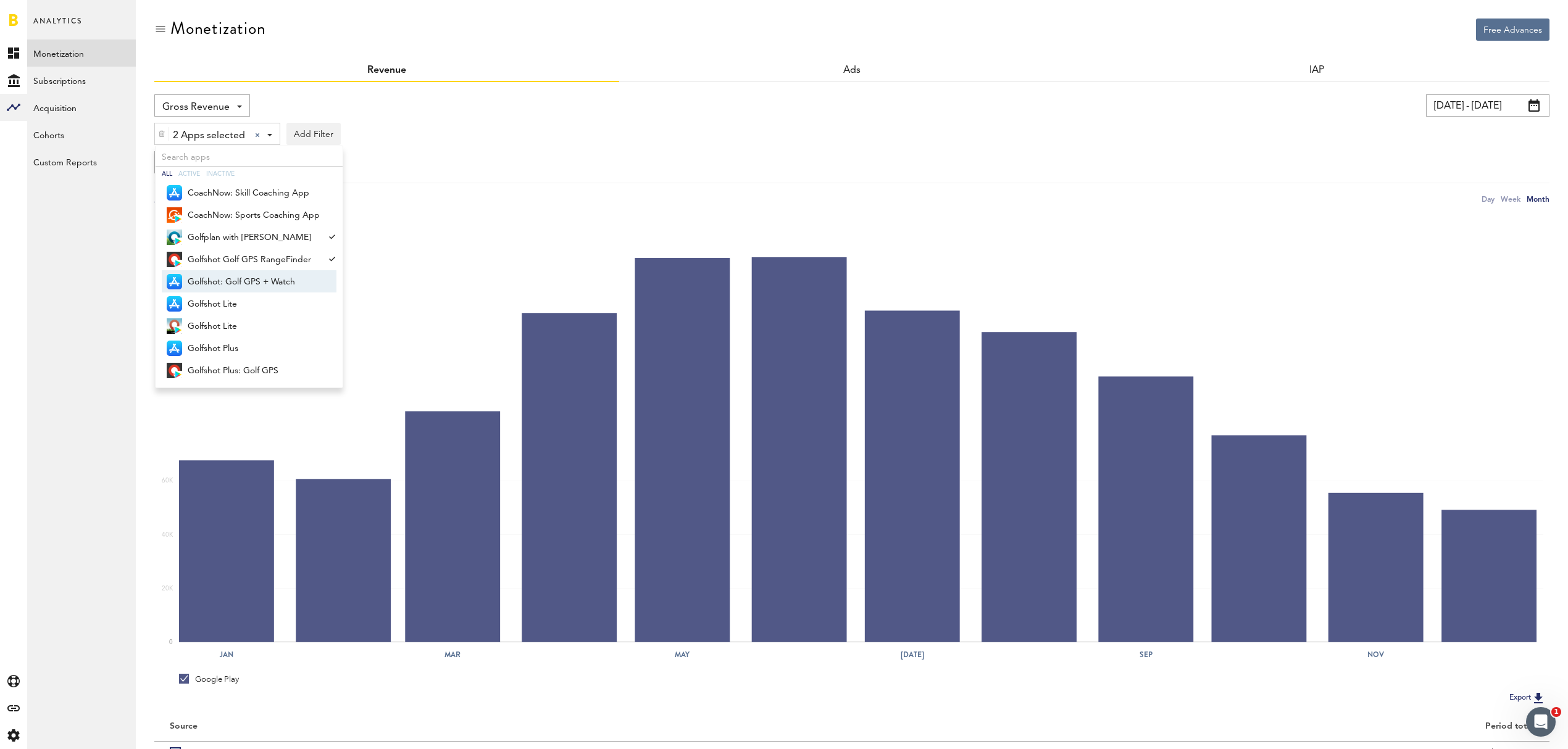
click at [254, 279] on span "Golfshot: Golf GPS + Watch" at bounding box center [254, 282] width 132 height 21
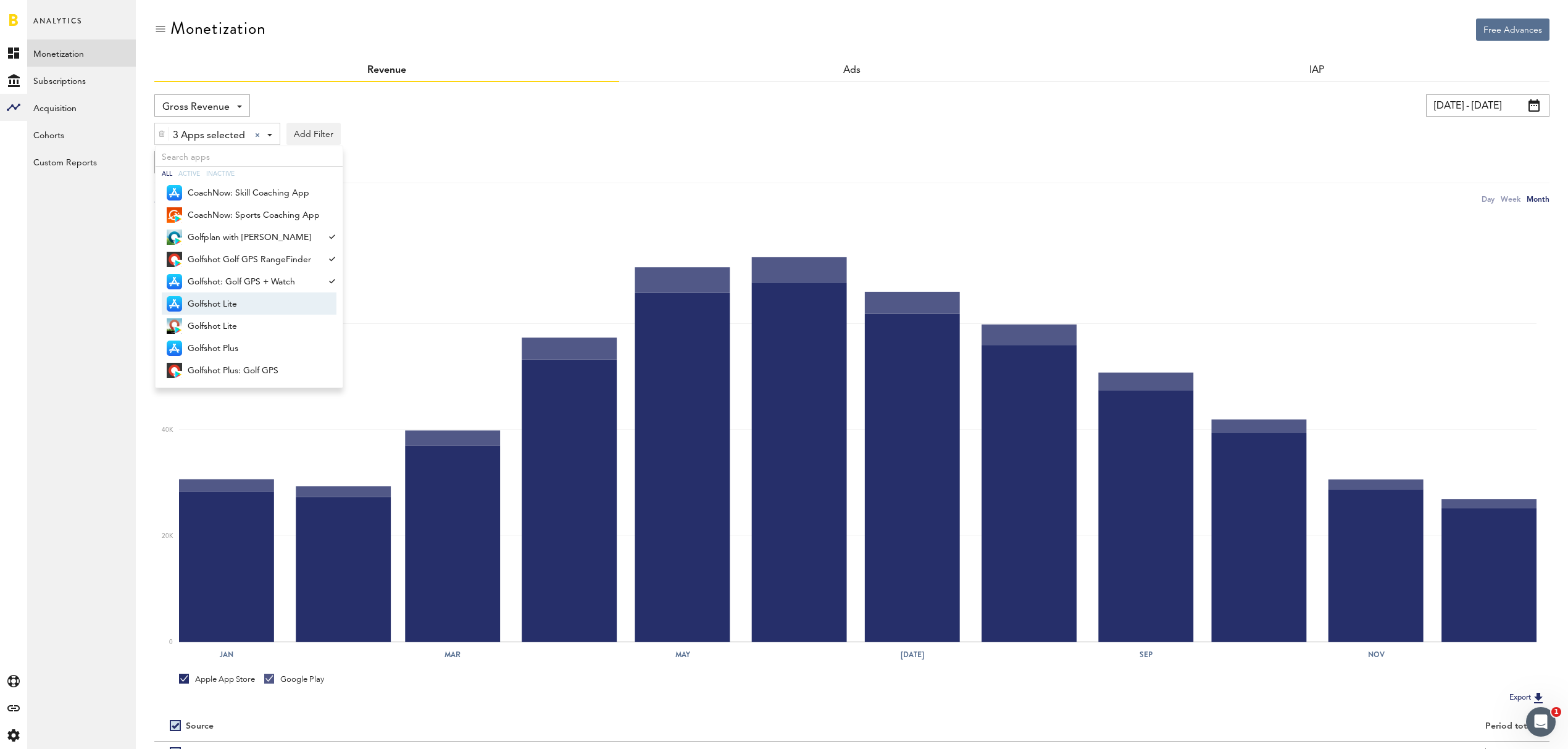
click at [248, 305] on span "Golfshot Lite" at bounding box center [254, 304] width 132 height 21
click at [249, 326] on span "Golfshot Lite" at bounding box center [254, 326] width 132 height 21
click at [252, 348] on span "Golfshot Plus" at bounding box center [254, 348] width 132 height 21
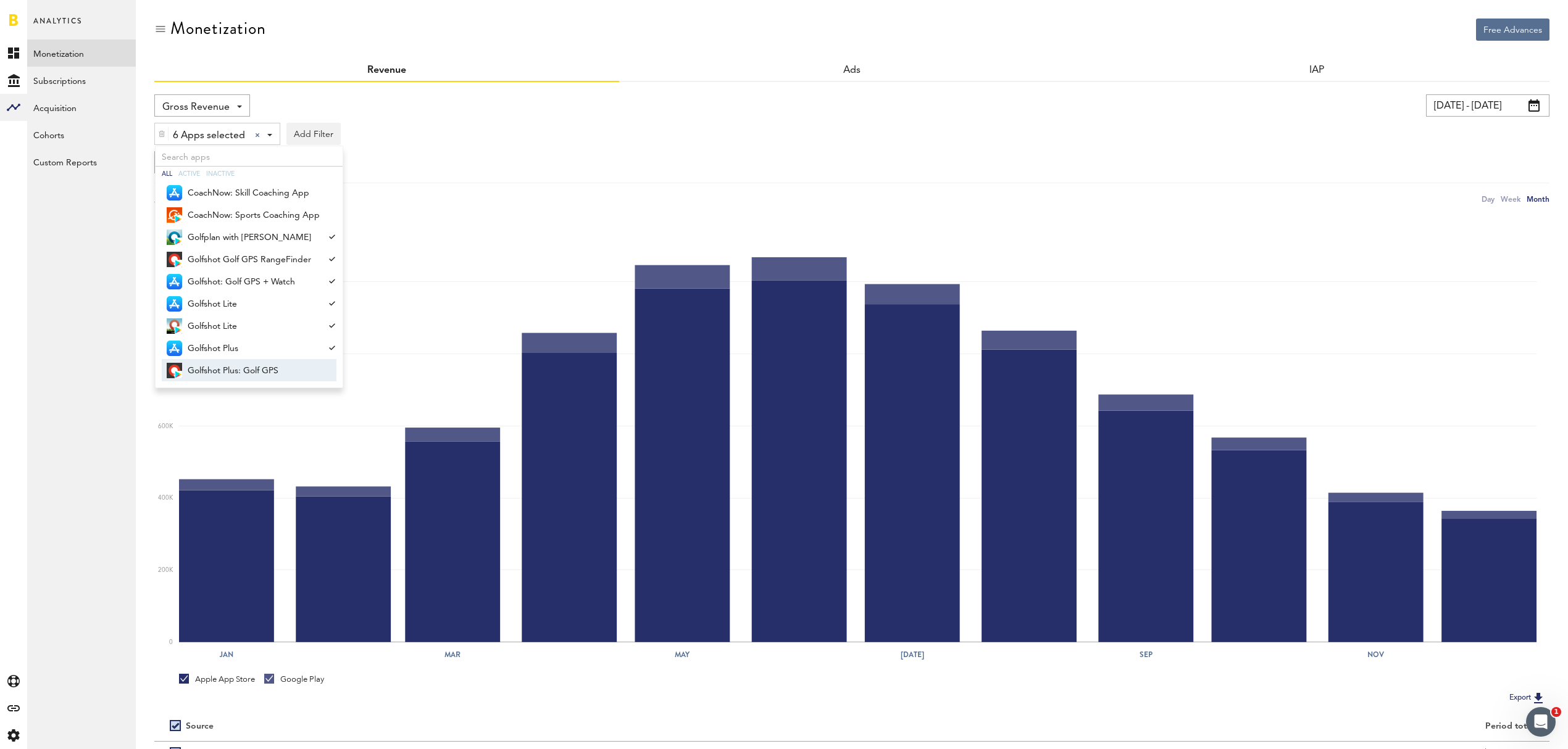
click at [257, 372] on span "Golfshot Plus: Golf GPS" at bounding box center [254, 371] width 132 height 21
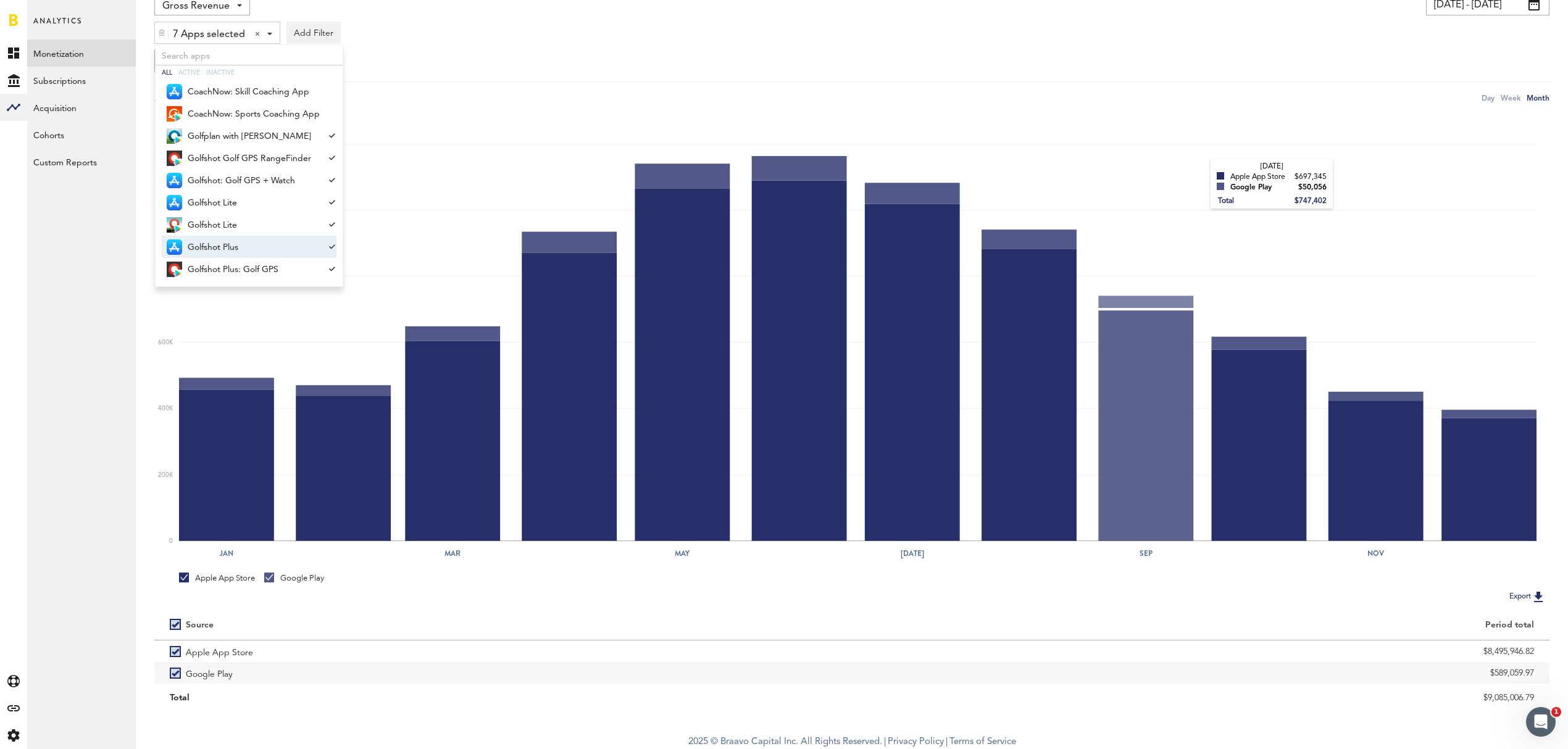
scroll to position [104, 0]
